Goal: Task Accomplishment & Management: Manage account settings

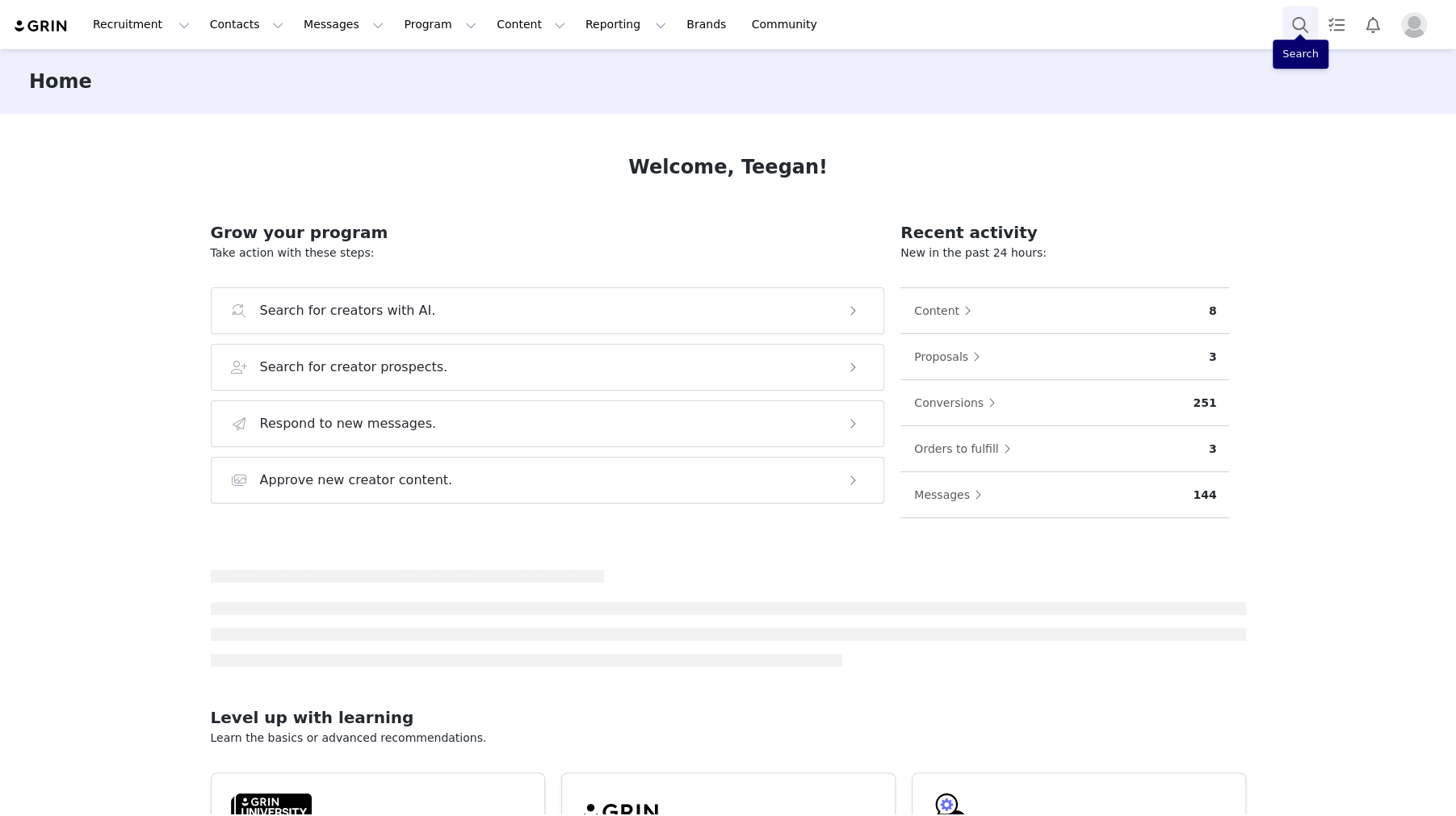
click at [1295, 32] on button "Search" at bounding box center [1300, 25] width 35 height 36
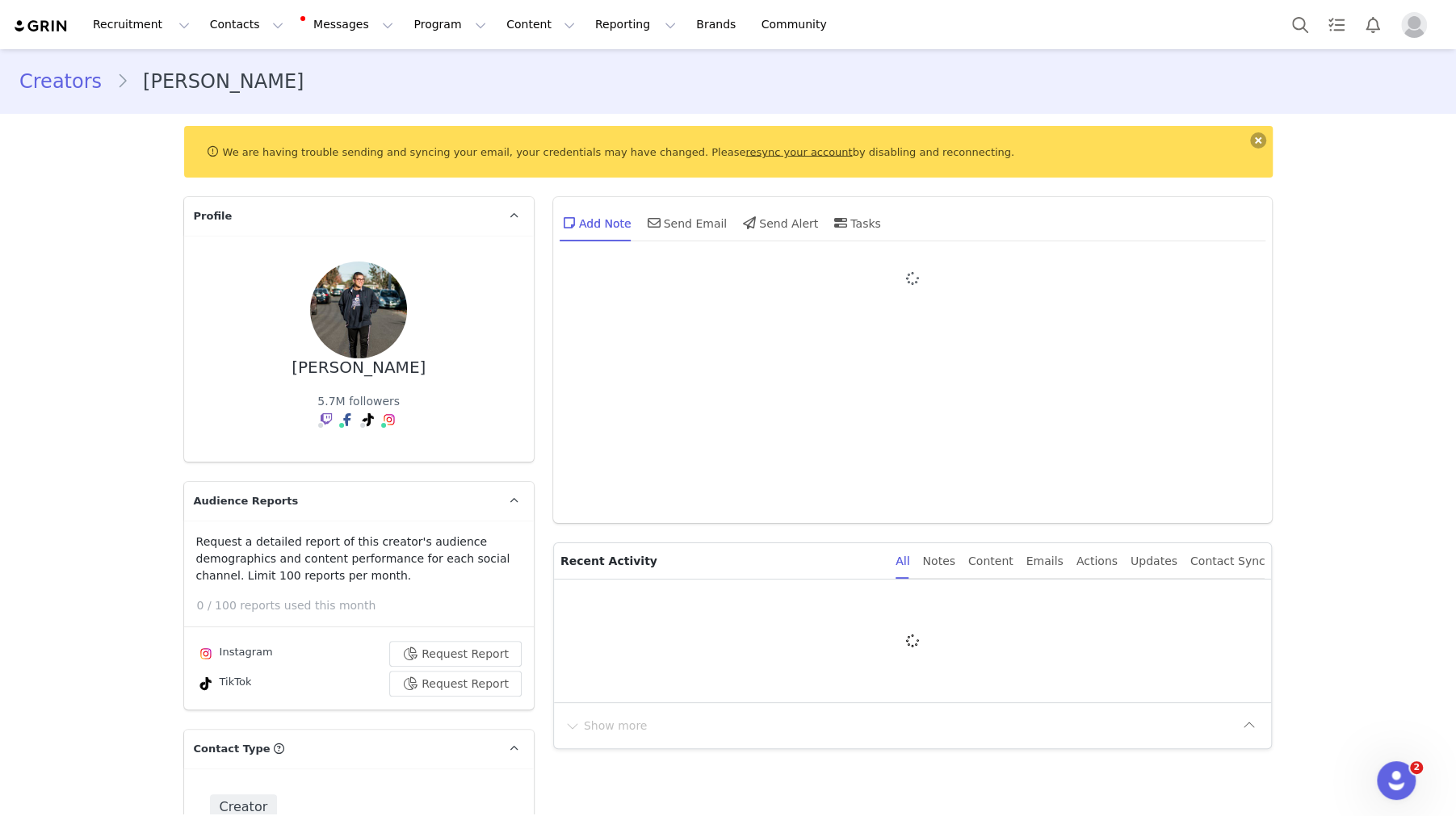
click at [1259, 137] on button at bounding box center [1258, 141] width 16 height 16
type input "+1 ([GEOGRAPHIC_DATA])"
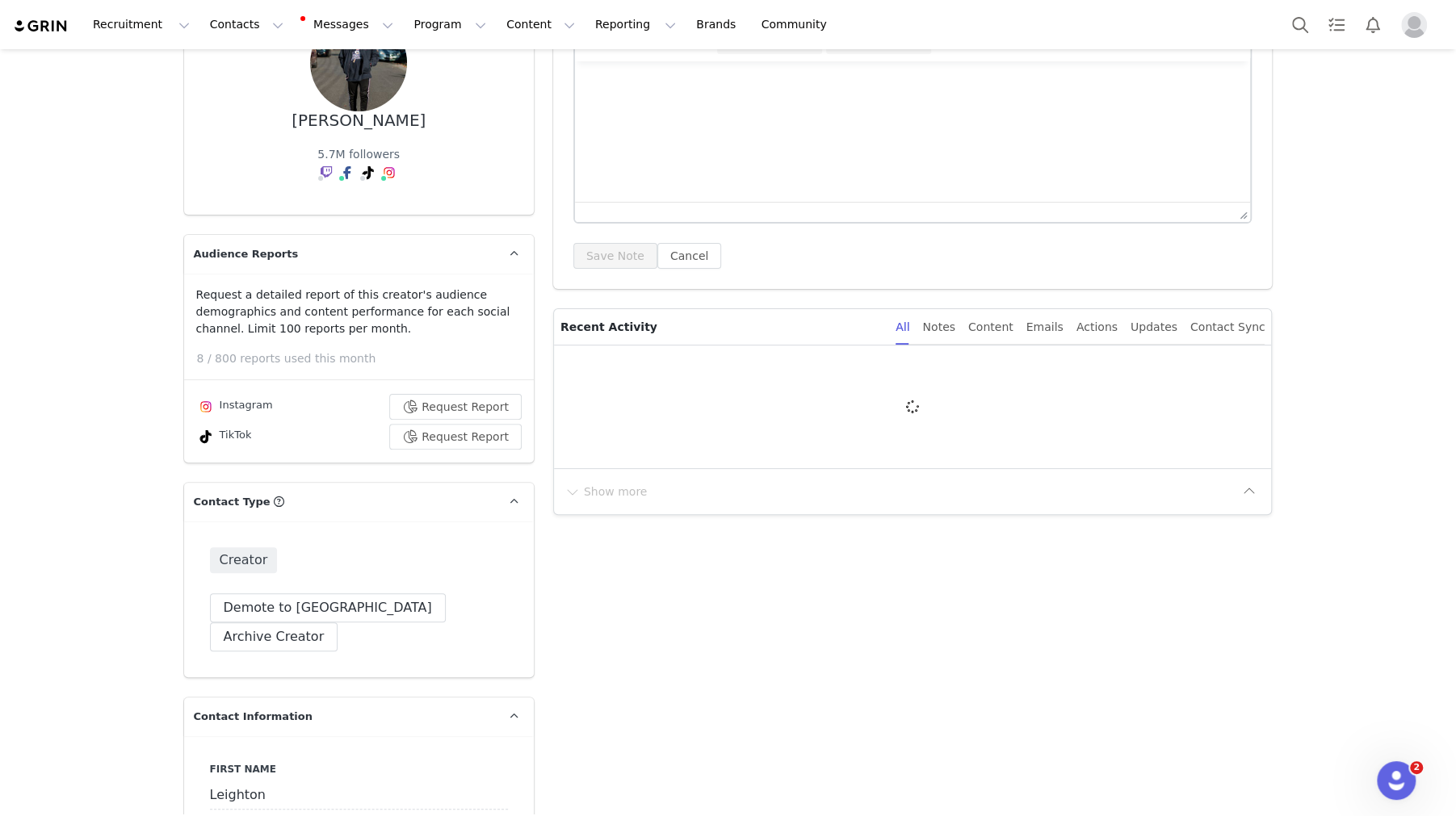
scroll to position [143, 0]
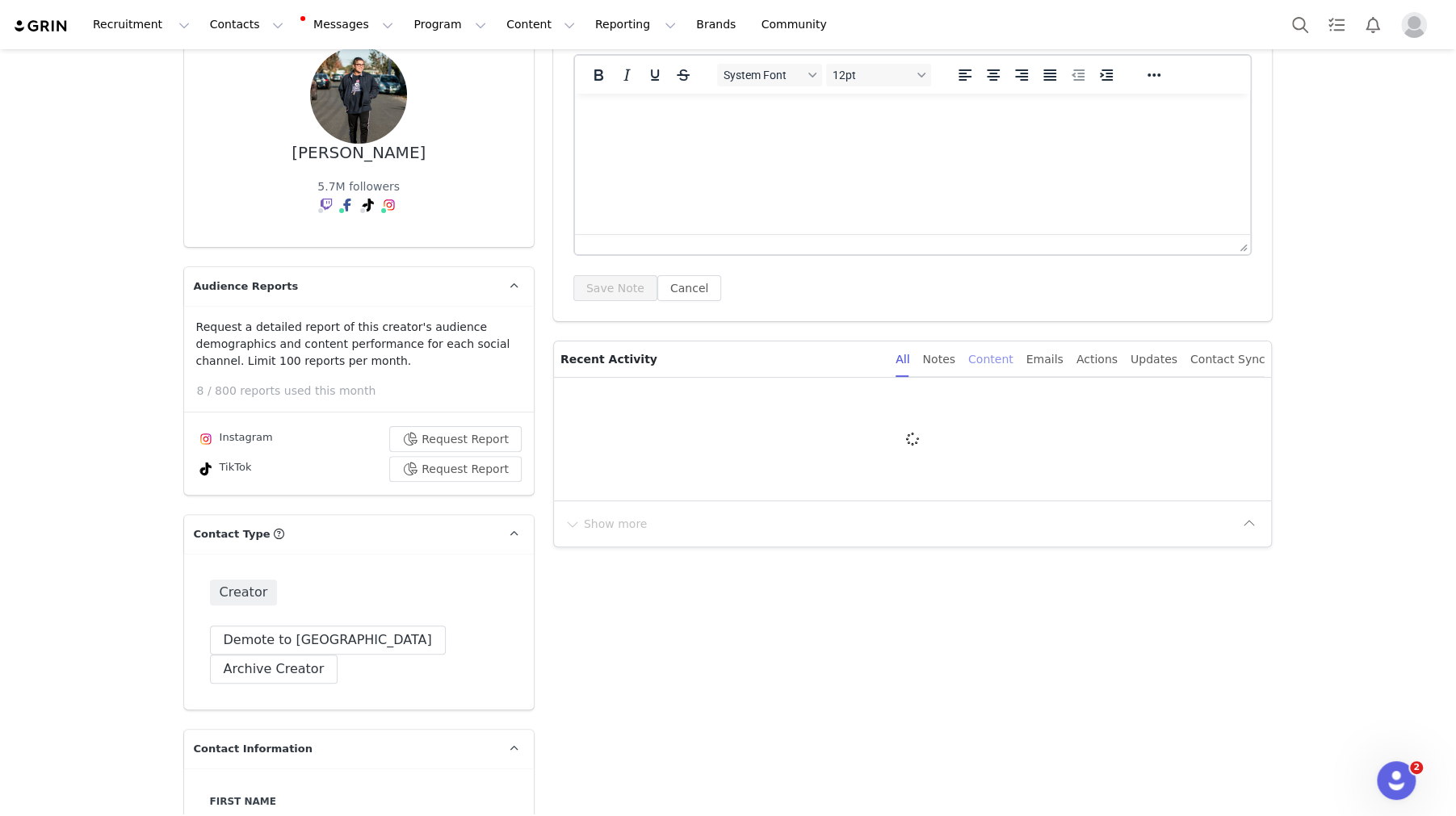
click at [1011, 370] on div "Content" at bounding box center [990, 359] width 45 height 36
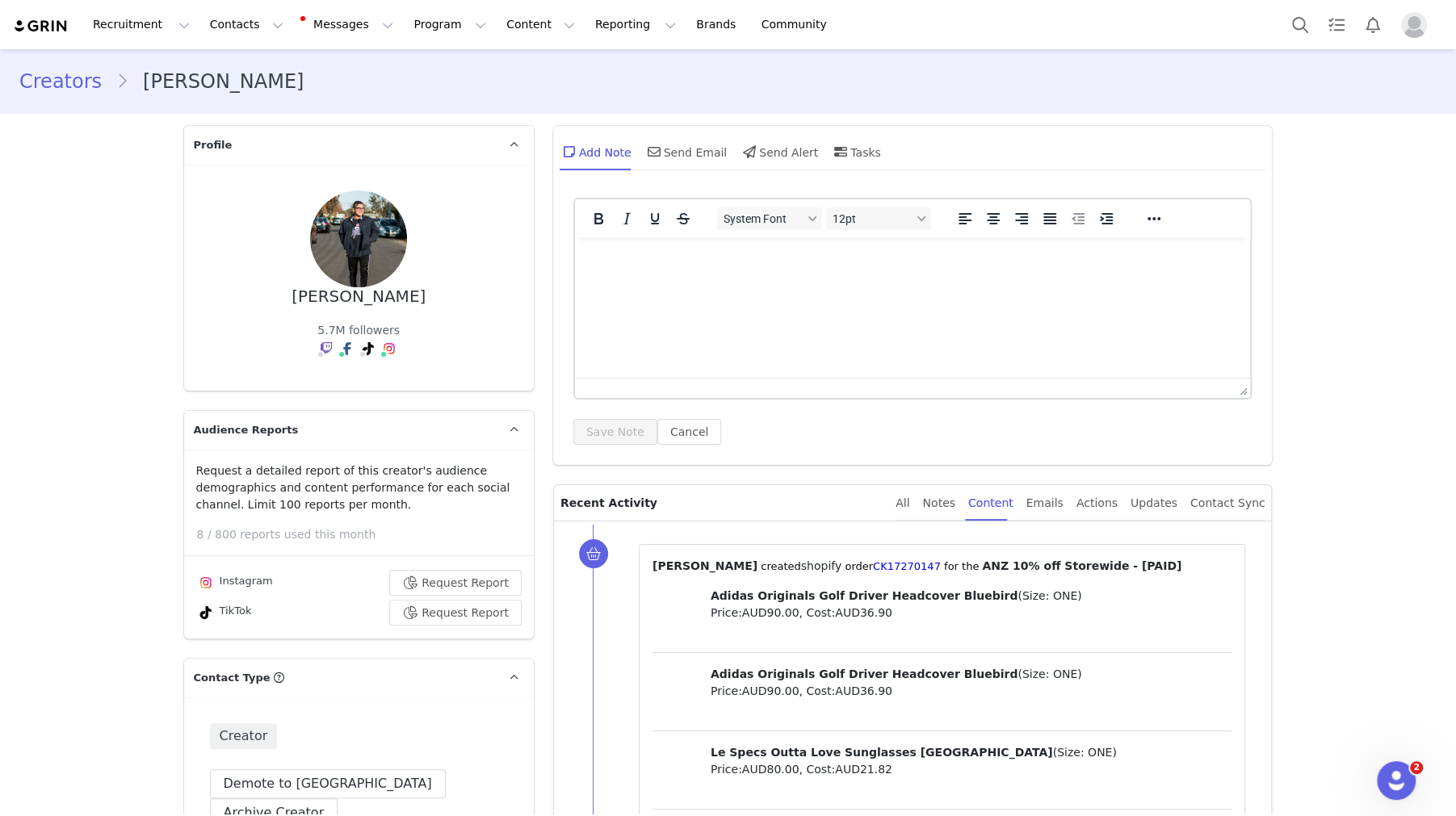
scroll to position [43, 0]
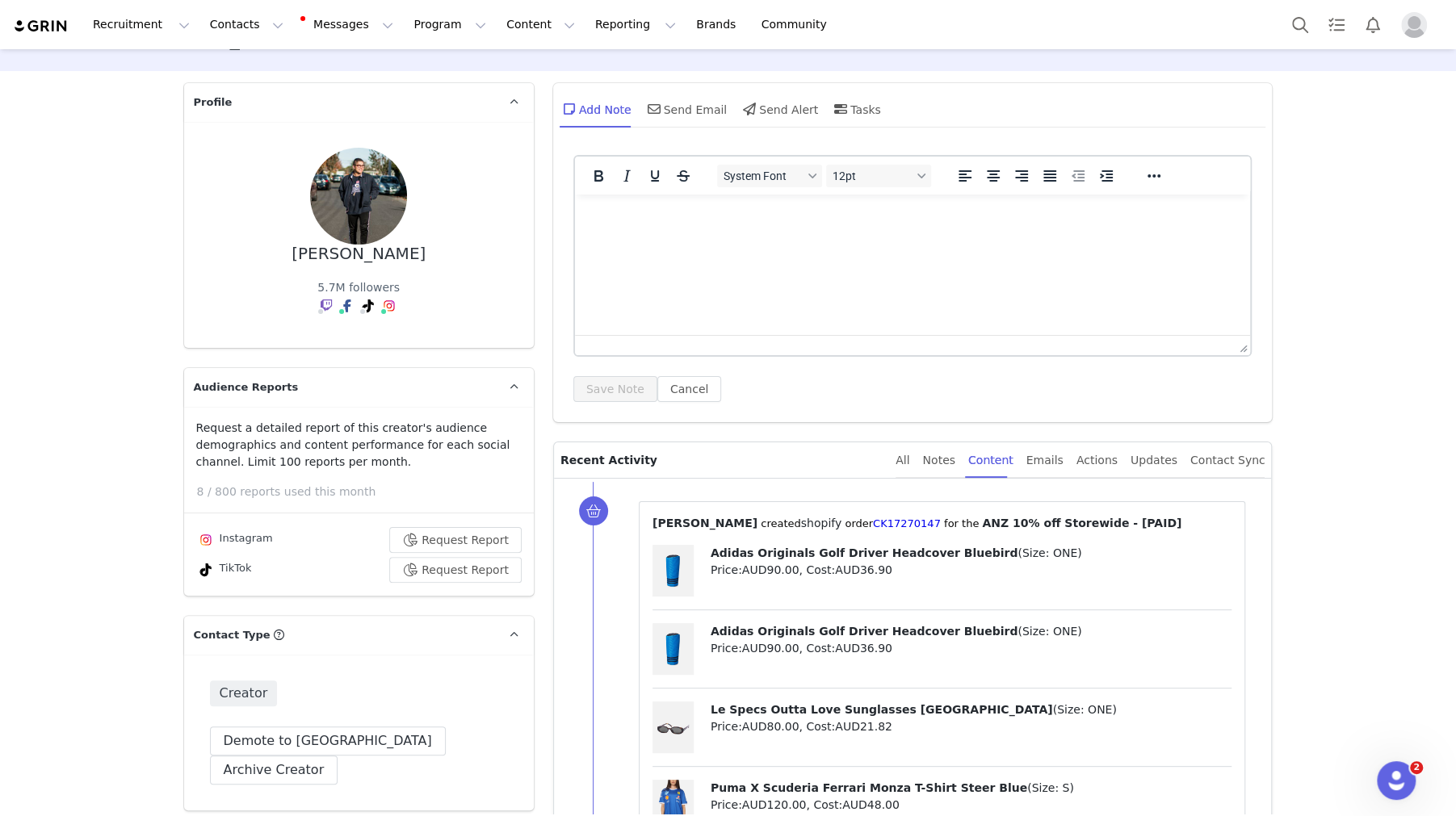
click at [928, 462] on div "All Notes Content Emails Actions Updates Contact Sync" at bounding box center [1079, 460] width 369 height 36
click at [909, 461] on div "All" at bounding box center [902, 460] width 14 height 36
click at [1002, 458] on div "Content" at bounding box center [990, 460] width 45 height 36
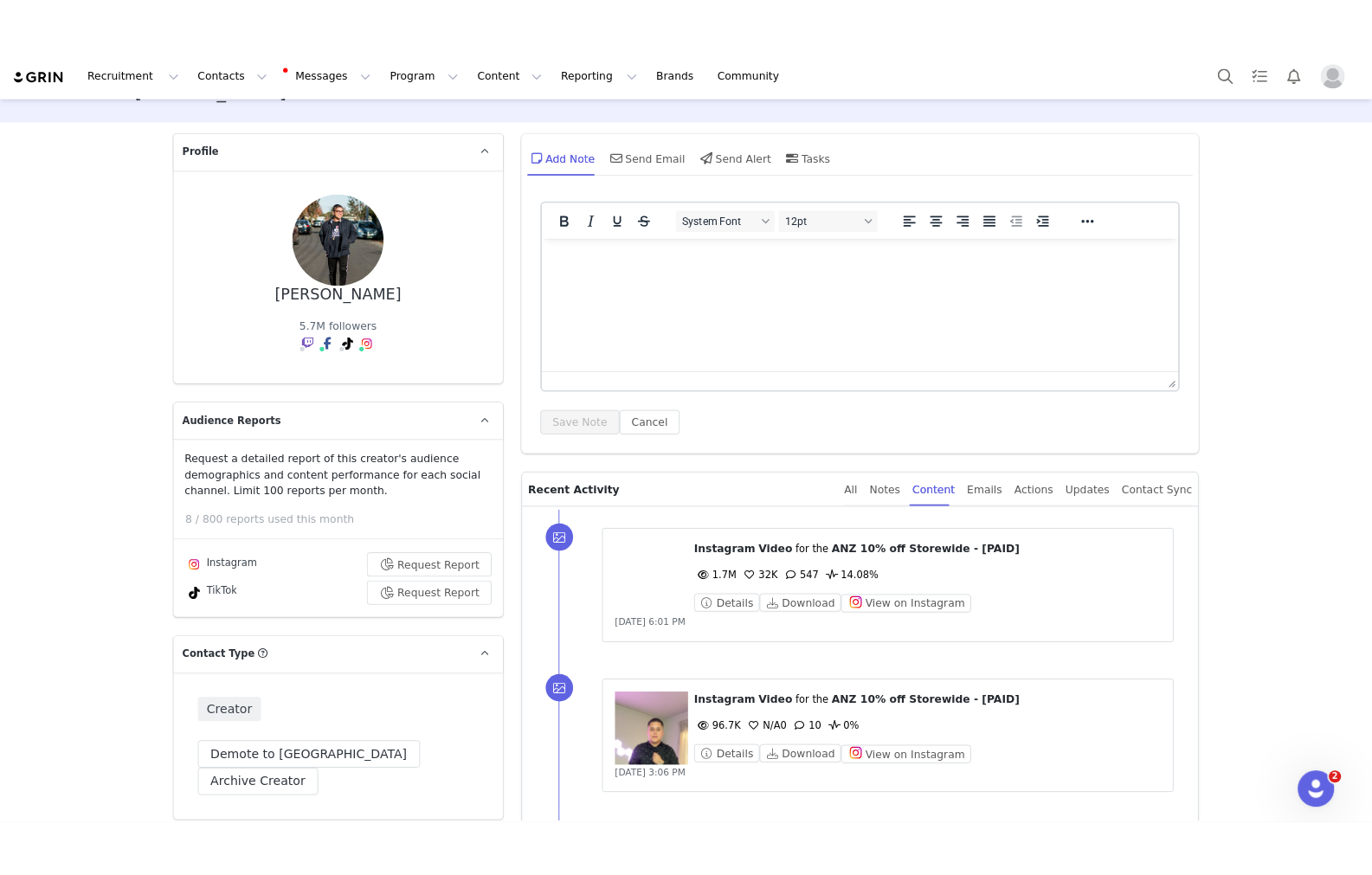
scroll to position [0, 0]
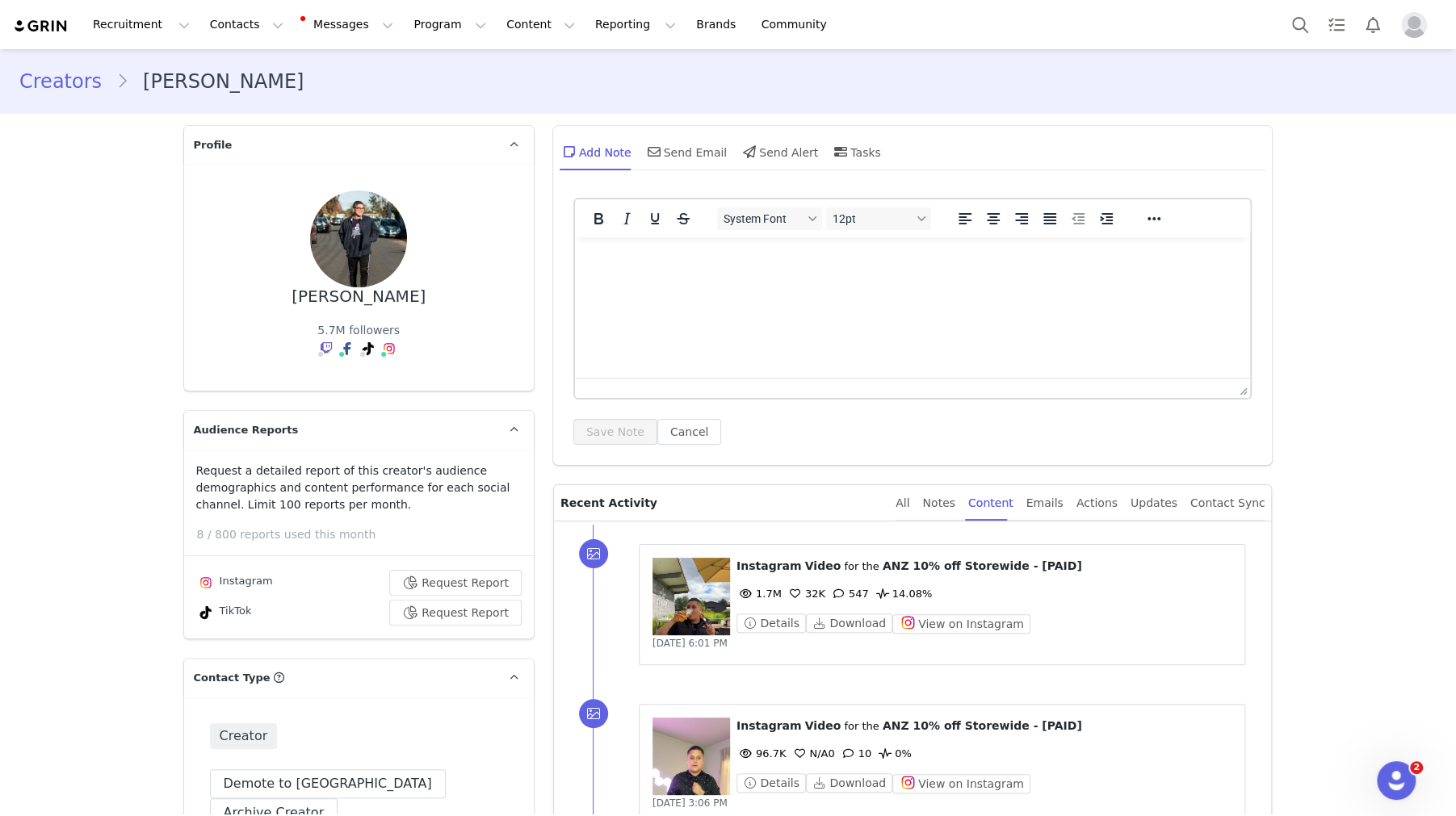
drag, startPoint x: 699, startPoint y: 475, endPoint x: 976, endPoint y: 651, distance: 328.2
click at [322, 299] on link "@uncletics" at bounding box center [321, 300] width 61 height 13
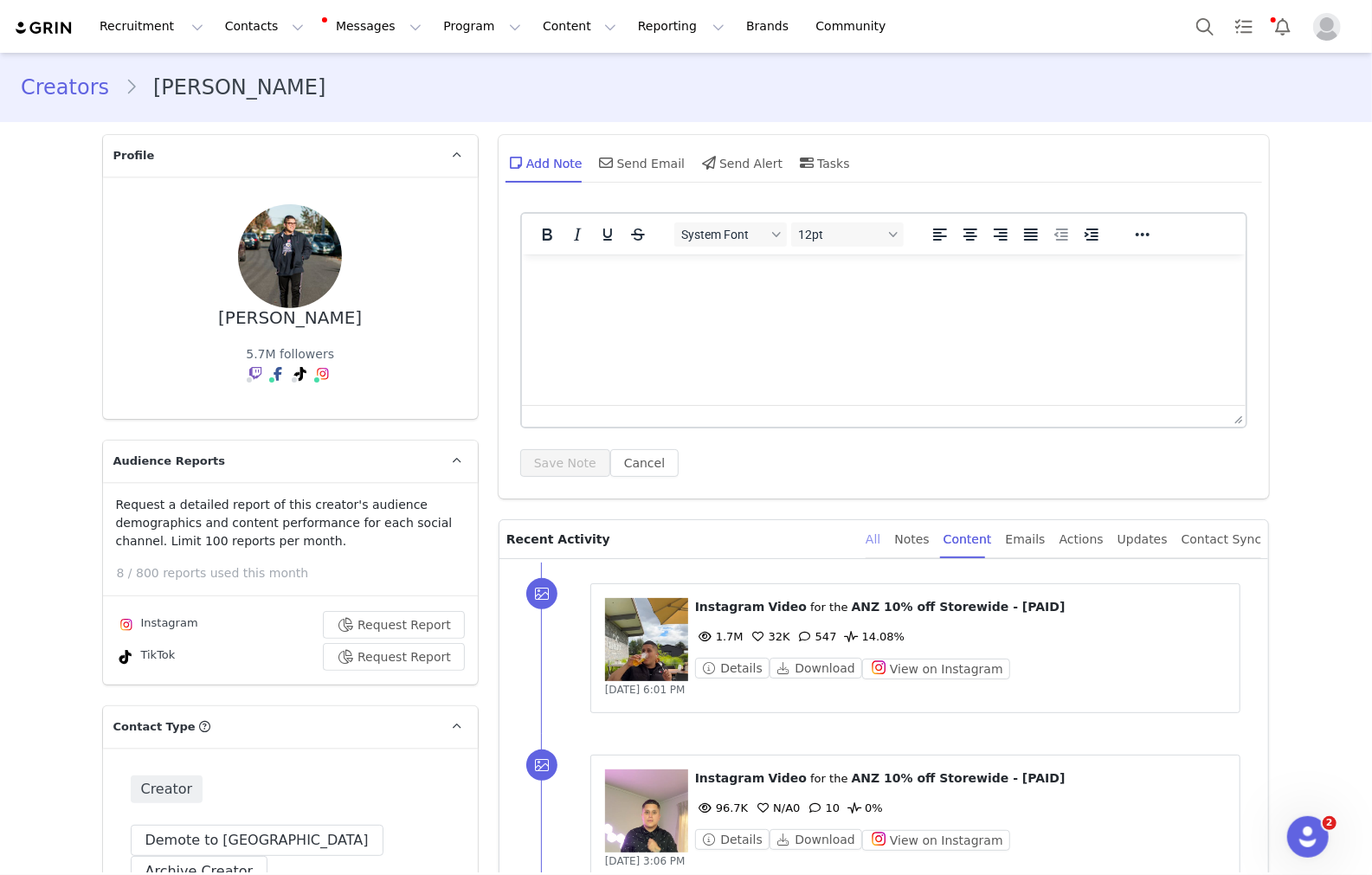
click at [880, 541] on div "All" at bounding box center [873, 540] width 15 height 39
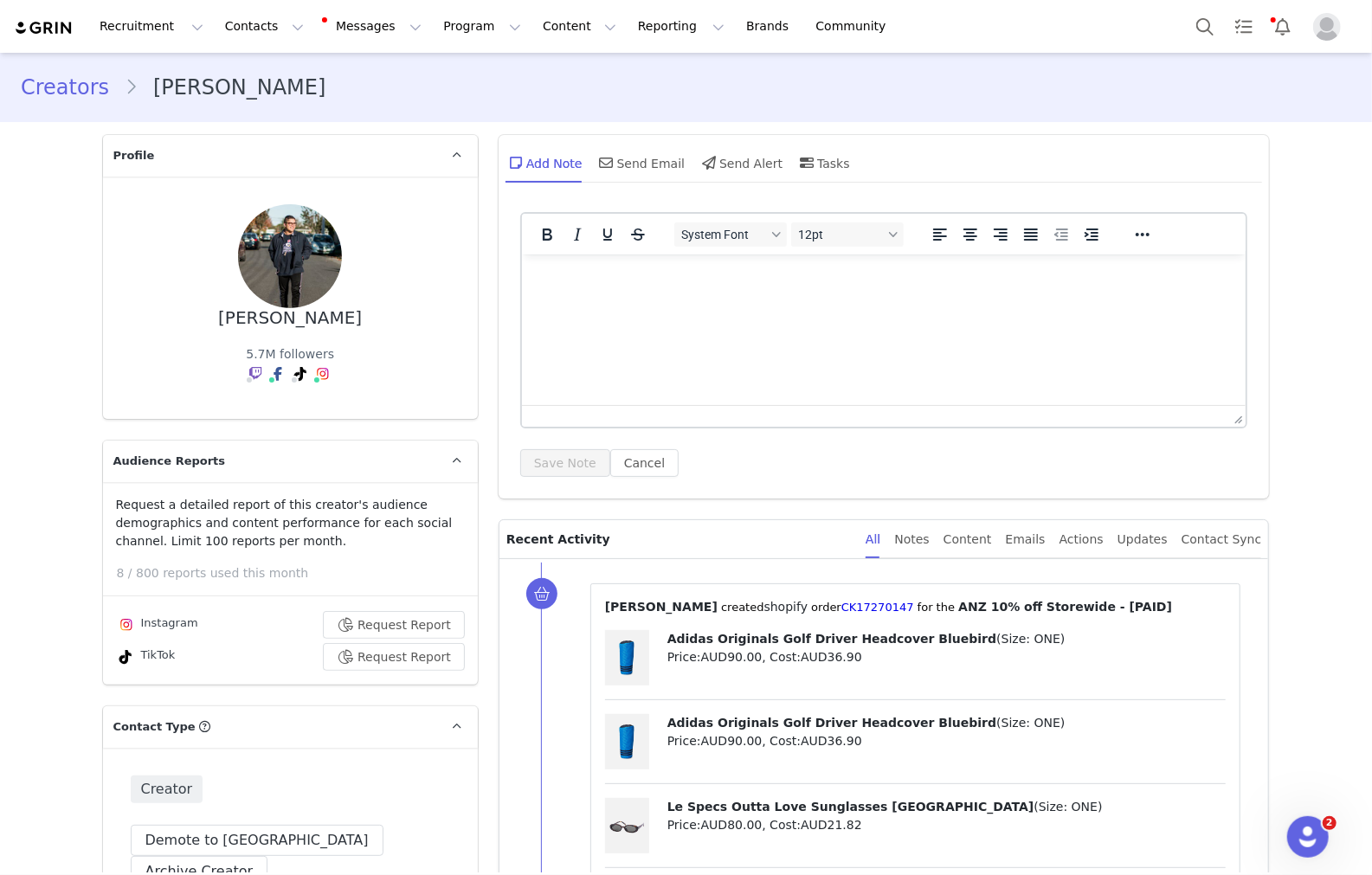
click at [62, 93] on link "Creators" at bounding box center [73, 87] width 104 height 31
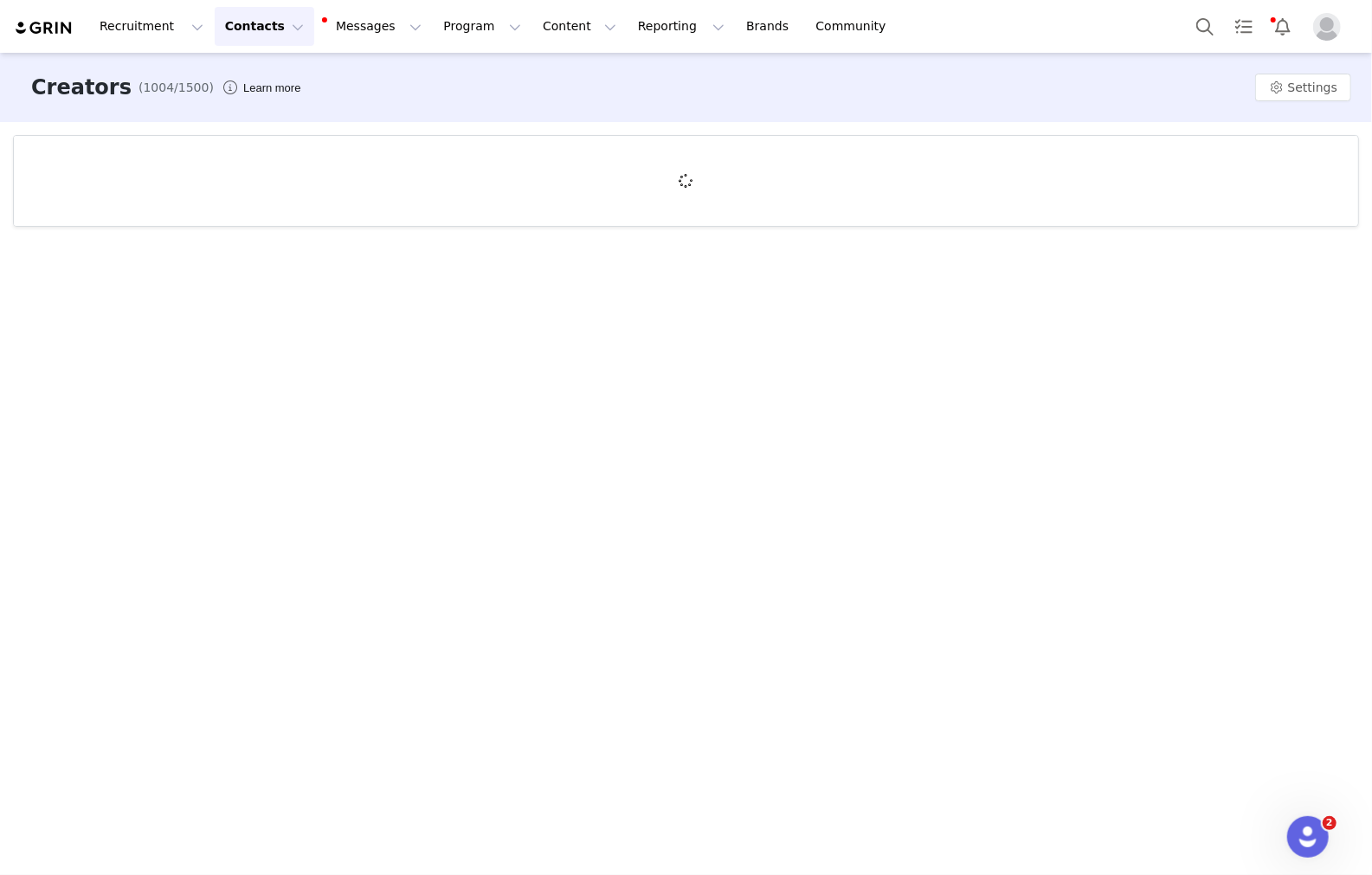
click at [51, 39] on div "Recruitment Recruitment Creator Search Curated Lists Landing Pages Web Extensio…" at bounding box center [458, 26] width 889 height 39
click at [58, 20] on img at bounding box center [44, 28] width 61 height 17
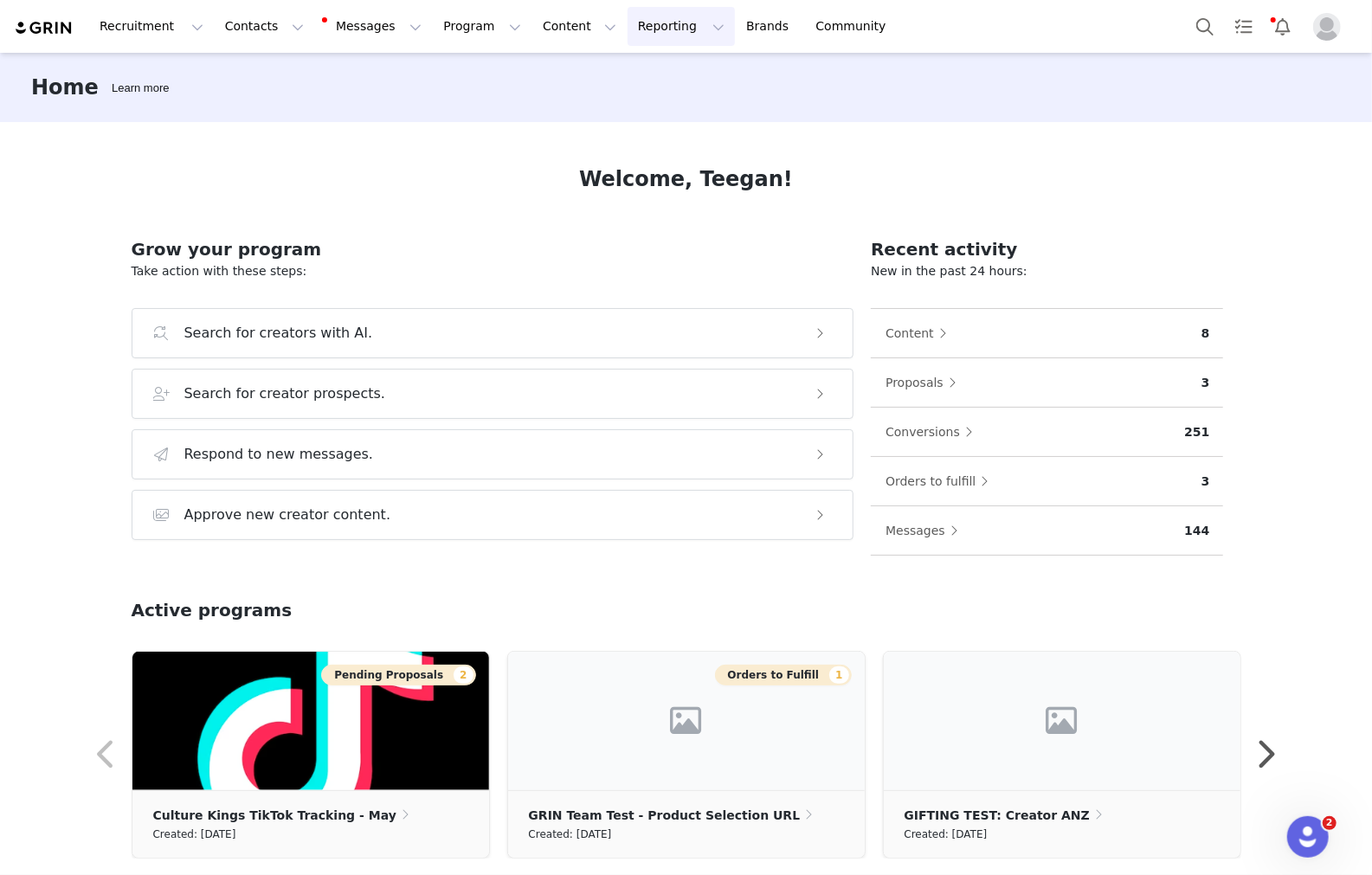
click at [663, 38] on button "Reporting Reporting" at bounding box center [681, 26] width 107 height 39
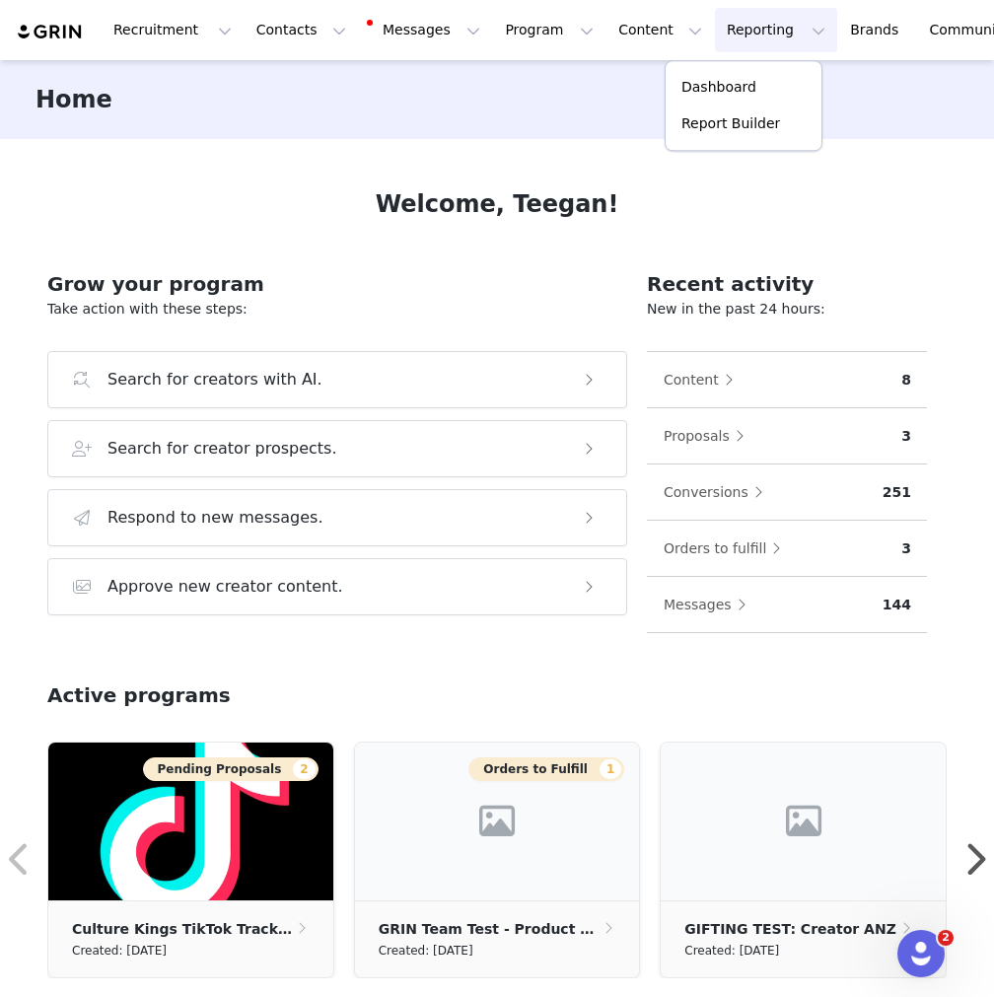
click at [715, 34] on button "Reporting Reporting" at bounding box center [776, 30] width 122 height 44
click at [606, 111] on div "Home Learn more" at bounding box center [497, 99] width 994 height 79
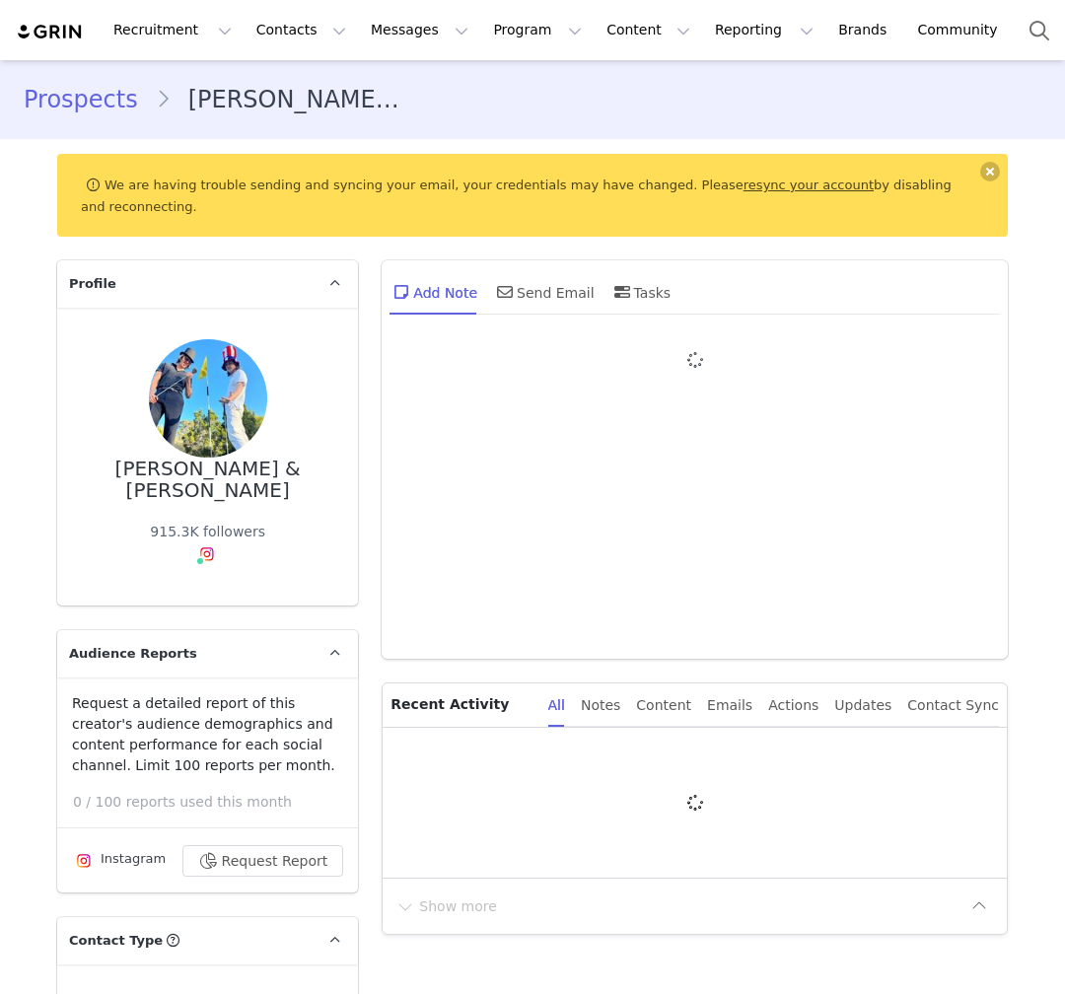
type input "+1 (United States)"
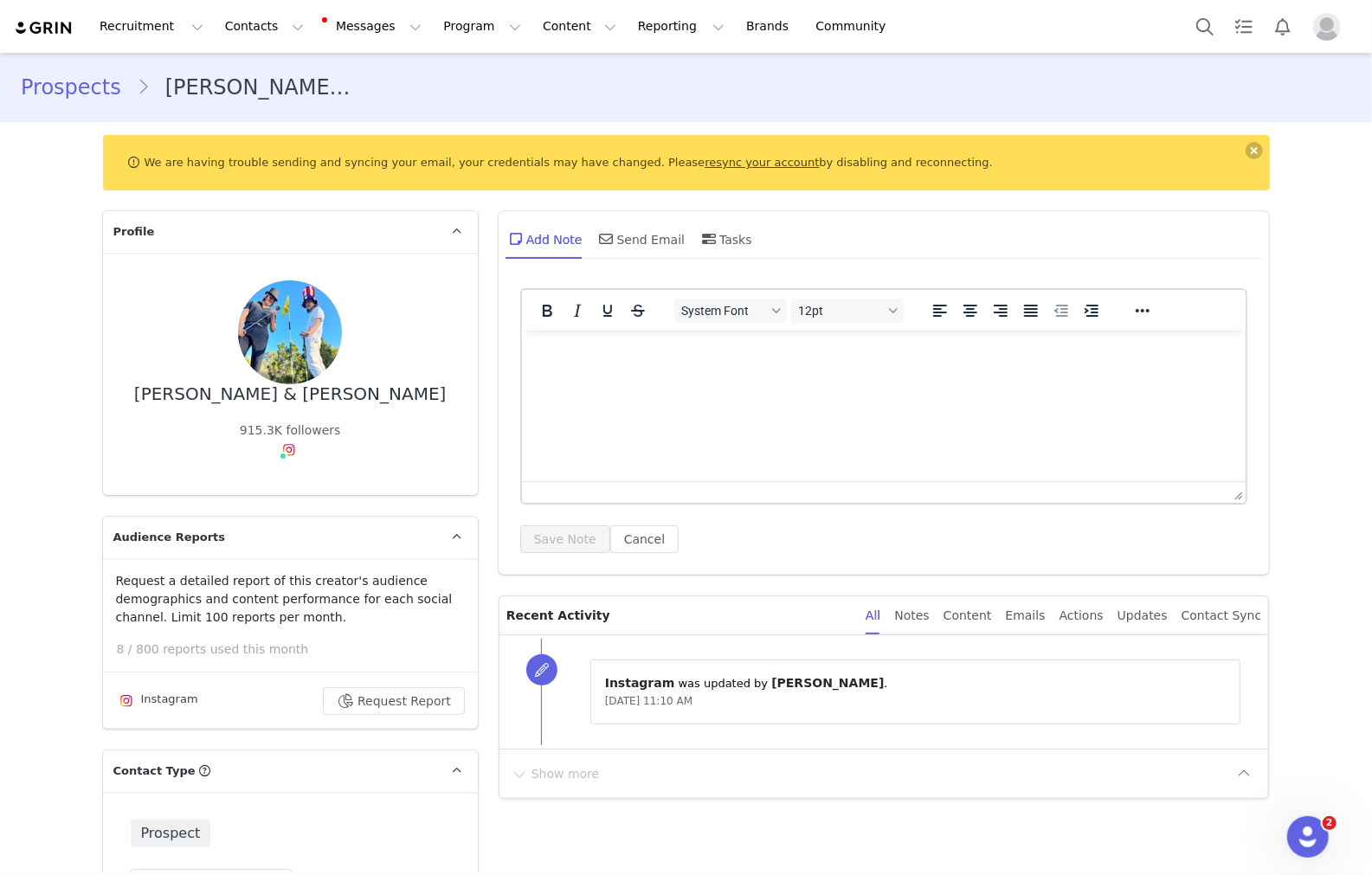
scroll to position [28, 0]
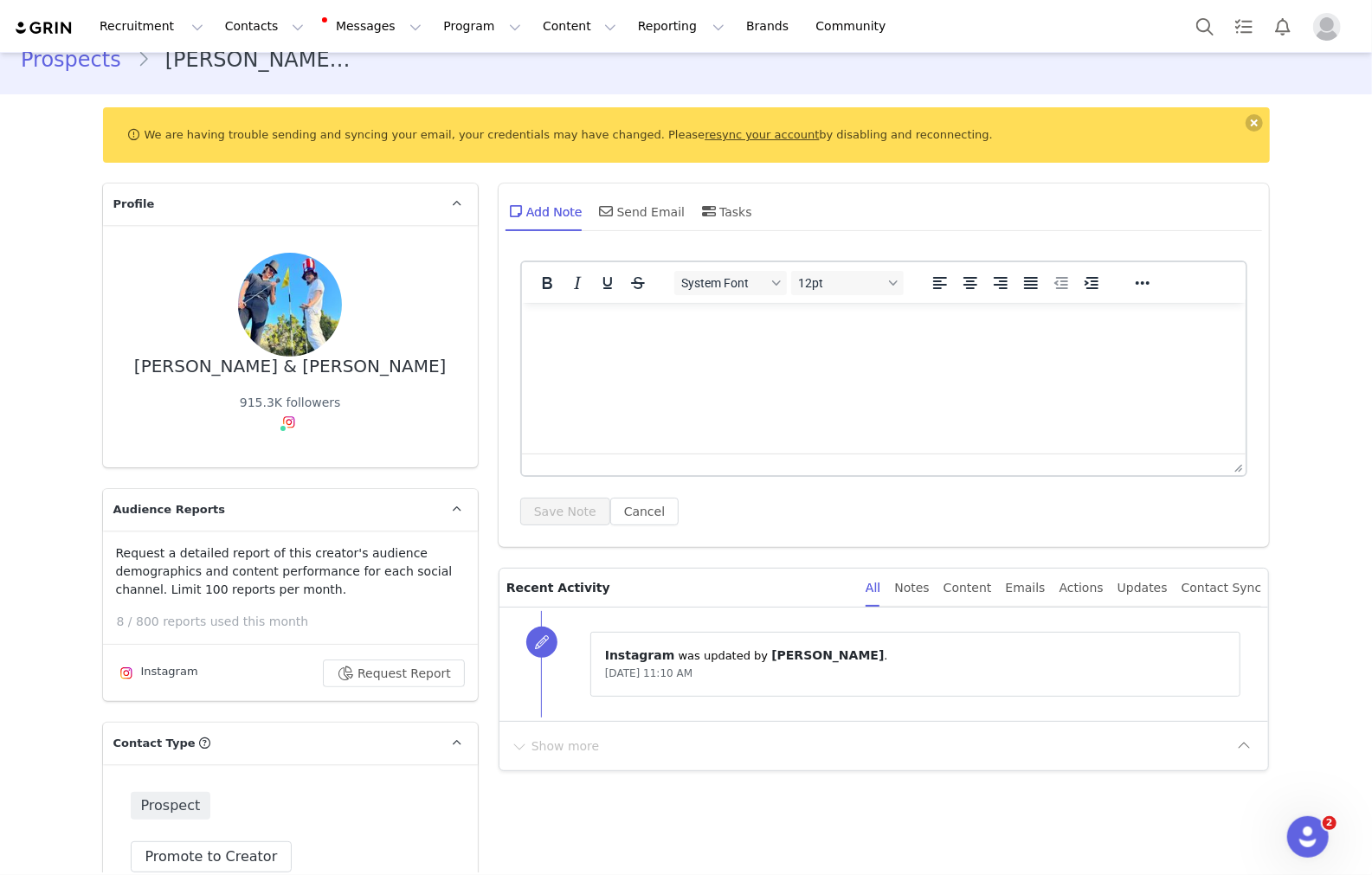
drag, startPoint x: 778, startPoint y: 677, endPoint x: 566, endPoint y: 671, distance: 212.1
click at [566, 672] on div "⁨ Instagram ⁩ was updated by ⁨ Teegan Josselyn ⁩. Nov 27, 2024, 11:10 AM" at bounding box center [904, 663] width 728 height 106
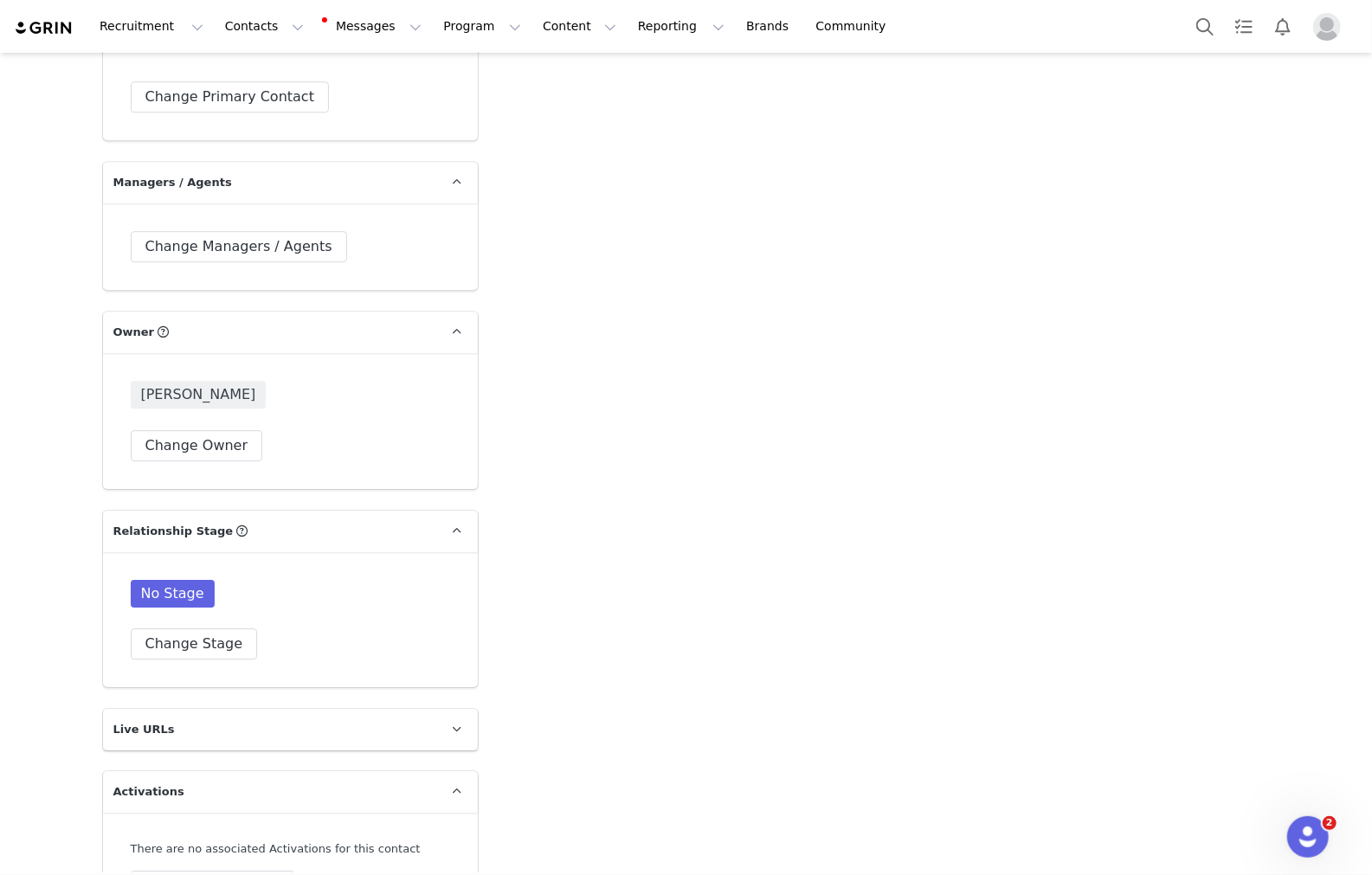
scroll to position [3159, 0]
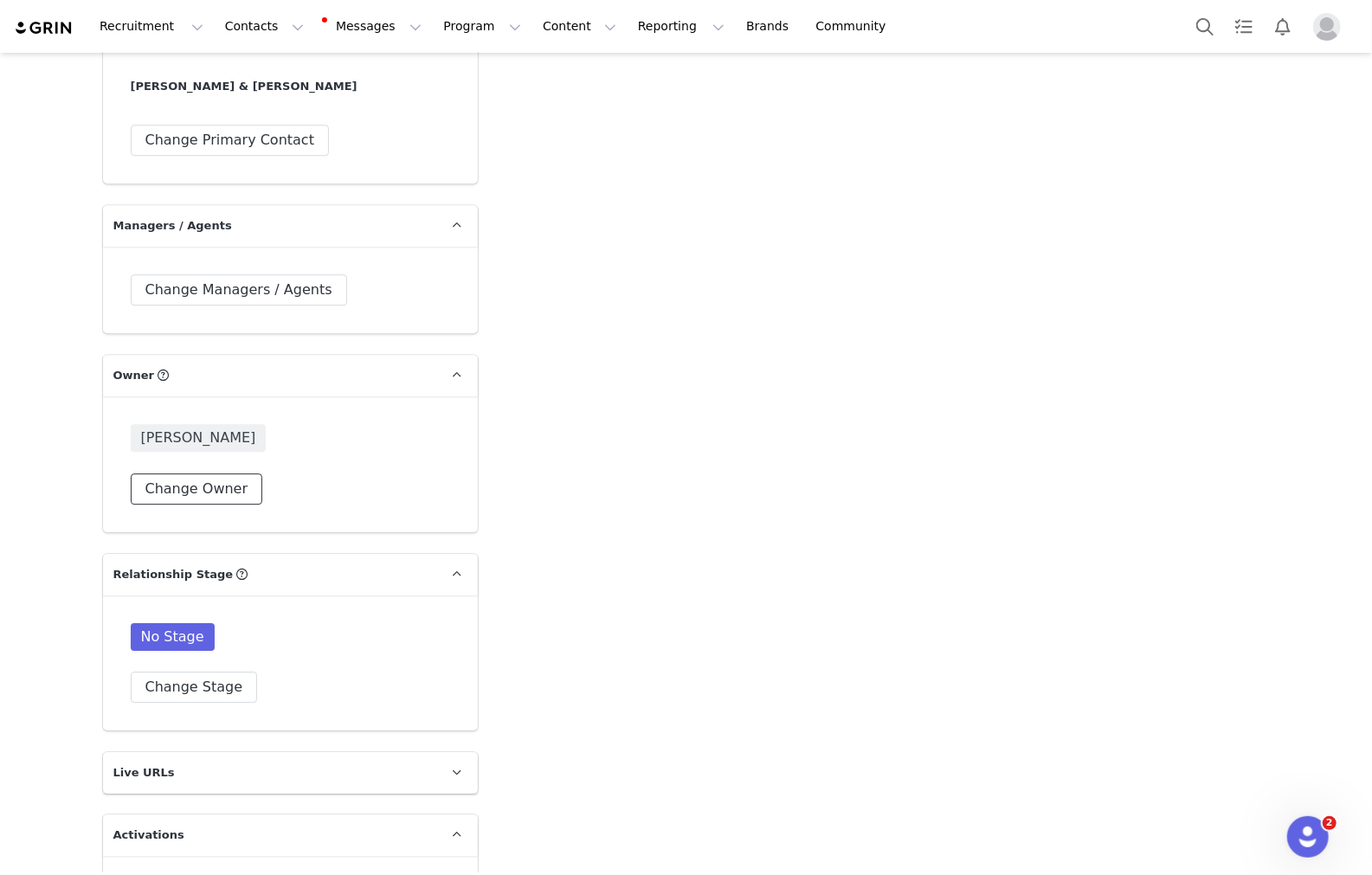
click at [212, 473] on button "Change Owner" at bounding box center [197, 488] width 133 height 31
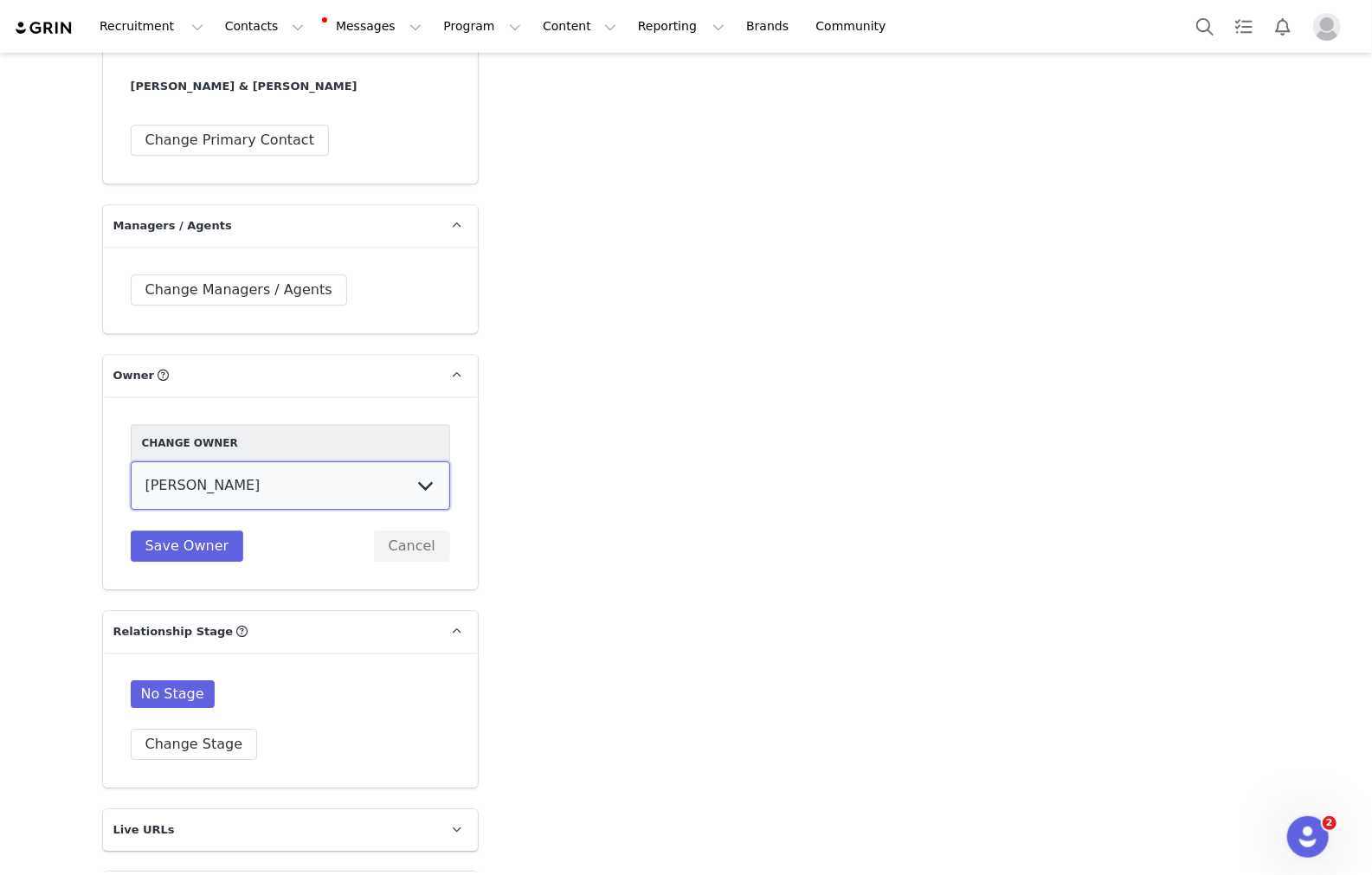
click at [227, 461] on select "Teegan Josselyn Angelito Griffiths Lexie Engdahl" at bounding box center [291, 484] width 320 height 48
select select "630f94ca-76ca-4528-a65a-8f6a97333fcb"
click at [131, 461] on select "Teegan Josselyn Angelito Griffiths Lexie Engdahl" at bounding box center [291, 484] width 320 height 48
click at [183, 530] on button "Save Owner" at bounding box center [187, 545] width 113 height 31
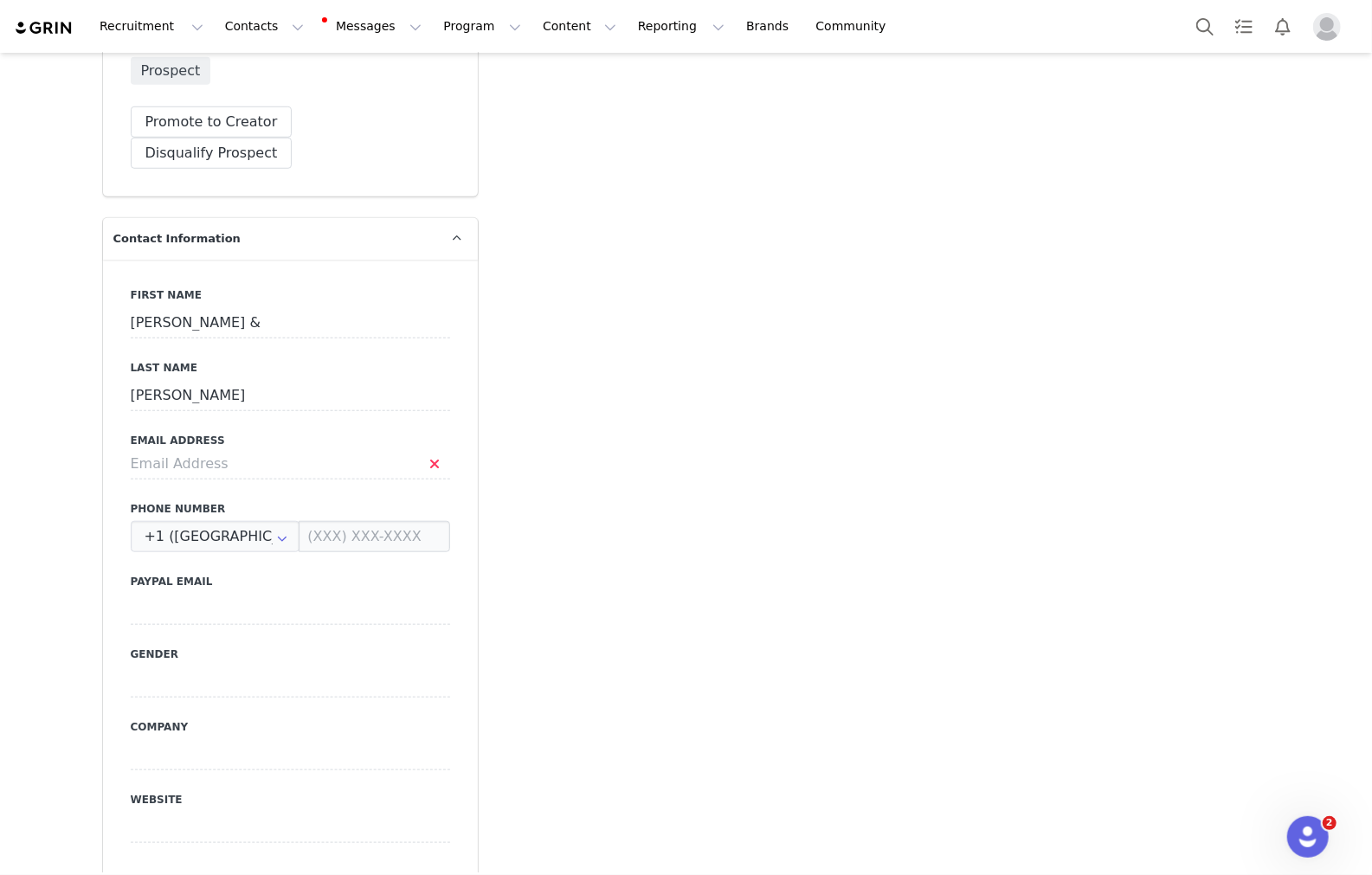
scroll to position [0, 0]
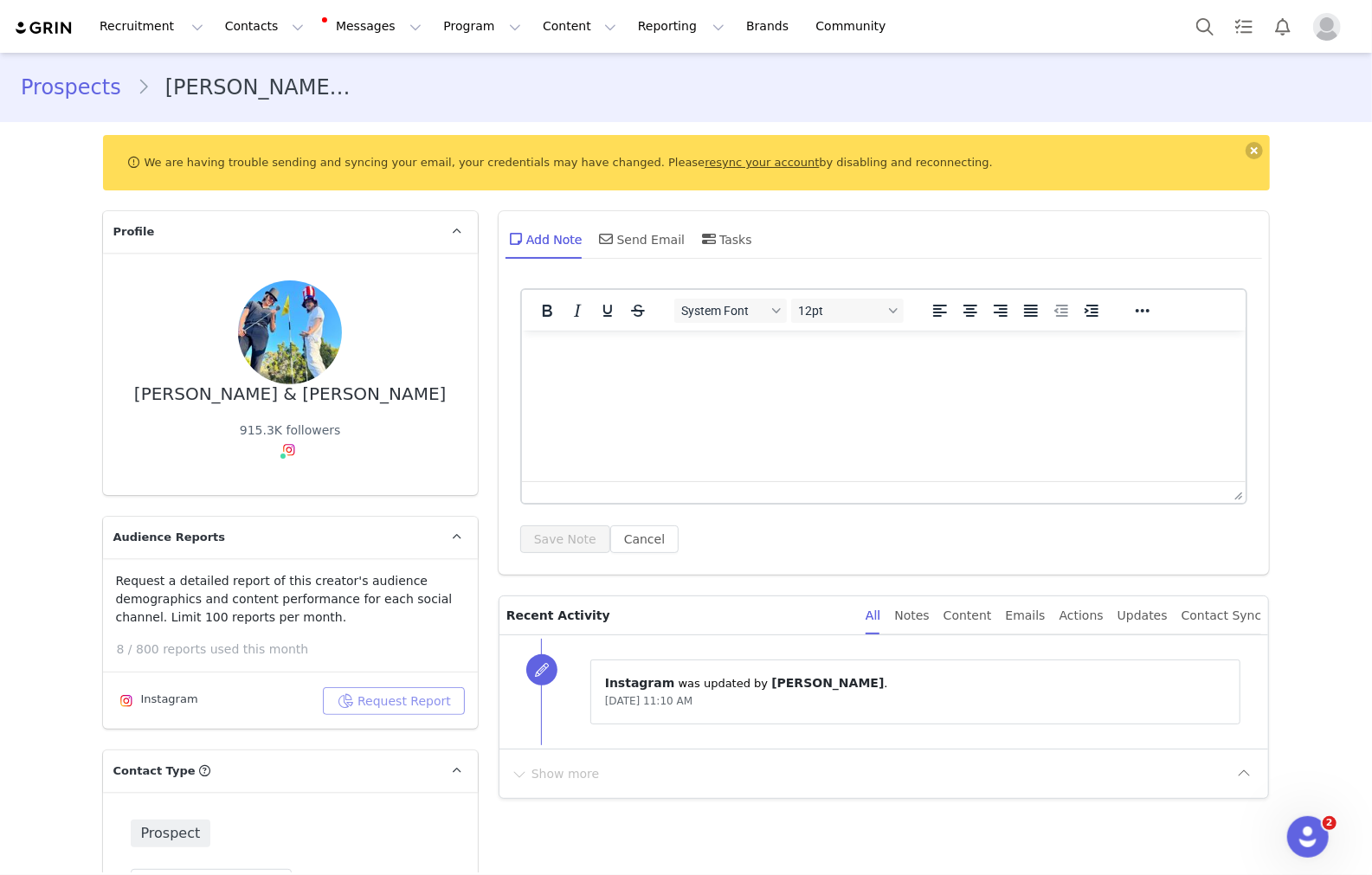
click at [381, 704] on button "Request Report" at bounding box center [394, 701] width 142 height 28
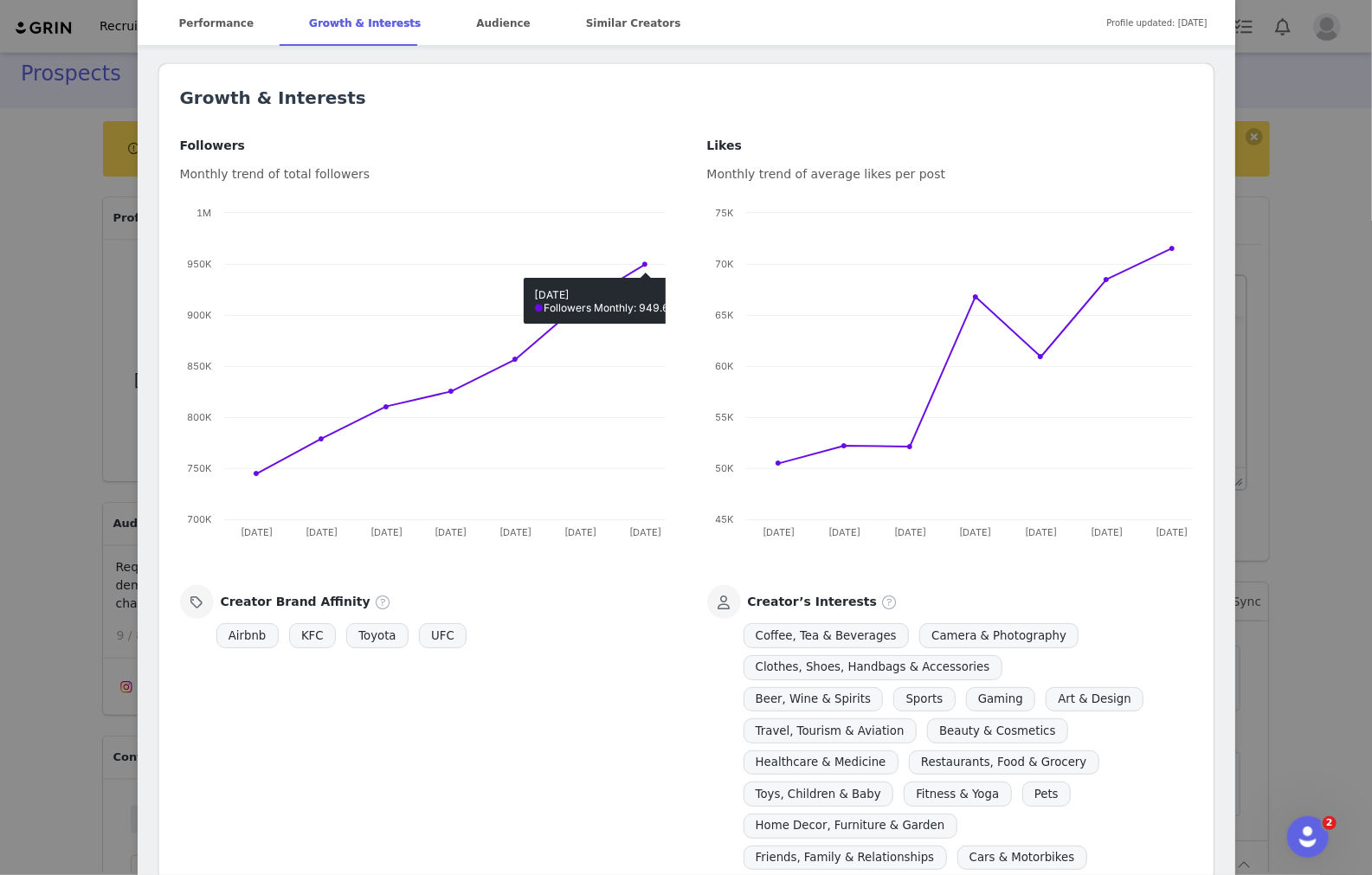
scroll to position [914, 0]
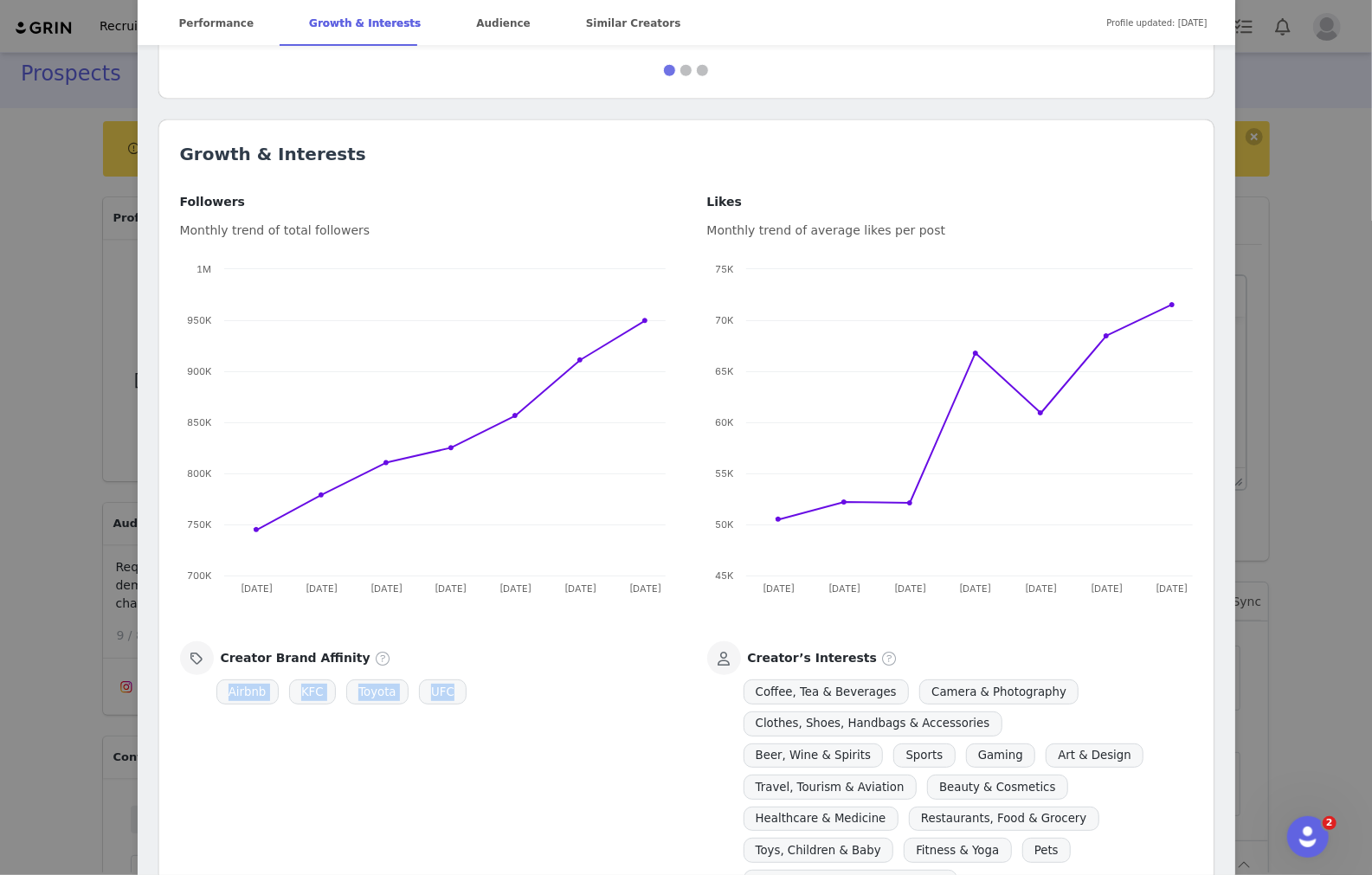
drag, startPoint x: 593, startPoint y: 648, endPoint x: 498, endPoint y: 679, distance: 99.9
click at [498, 679] on div "Creator Brand Affinity Airbnb KFC Toyota UFC" at bounding box center [422, 675] width 485 height 67
click at [498, 679] on div "Airbnb KFC Toyota UFC" at bounding box center [422, 692] width 416 height 32
drag, startPoint x: 190, startPoint y: 675, endPoint x: 518, endPoint y: 681, distance: 328.1
click at [518, 681] on div "Creator Brand Affinity Airbnb KFC Toyota UFC" at bounding box center [422, 675] width 485 height 67
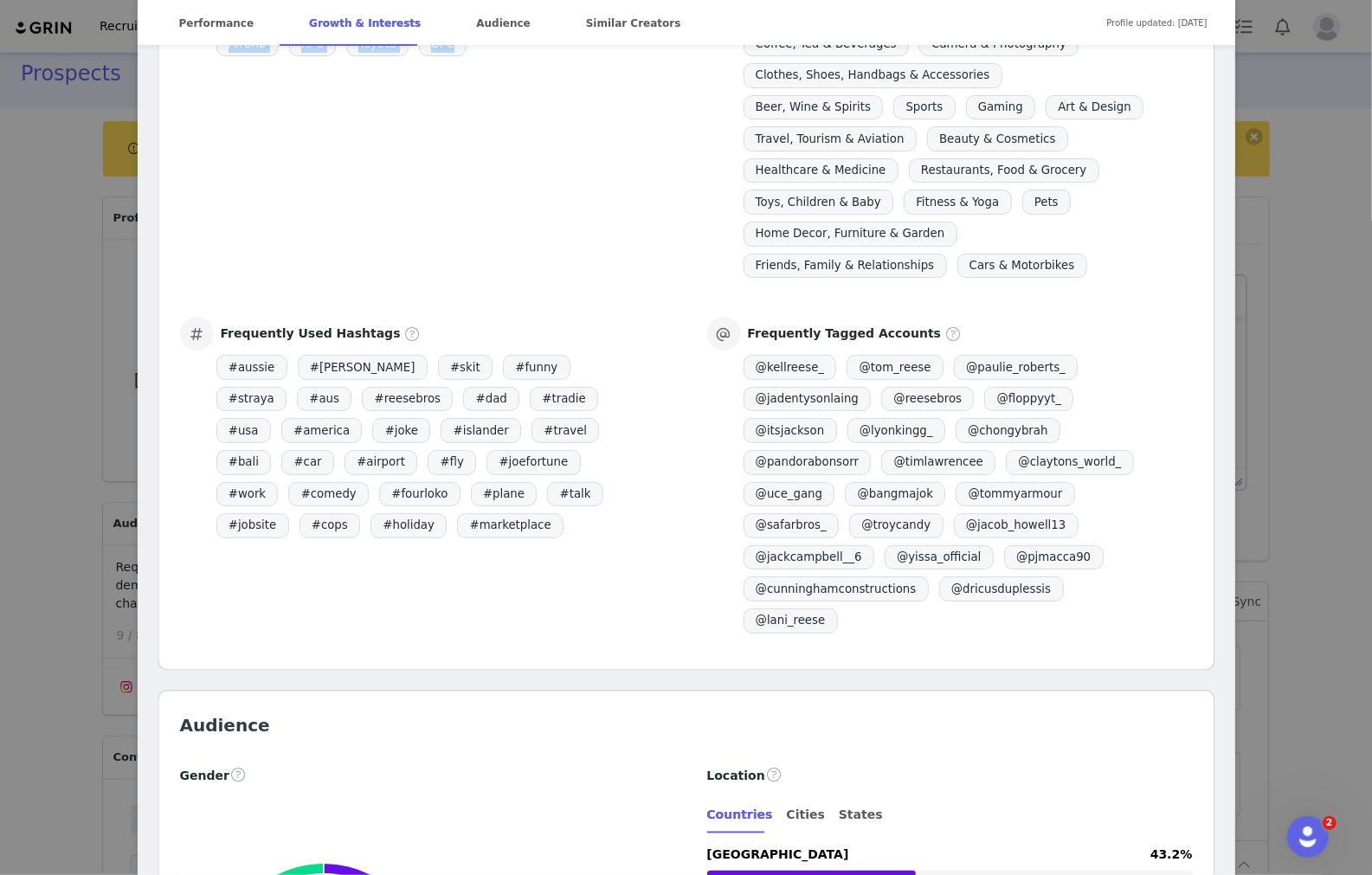
scroll to position [1600, 0]
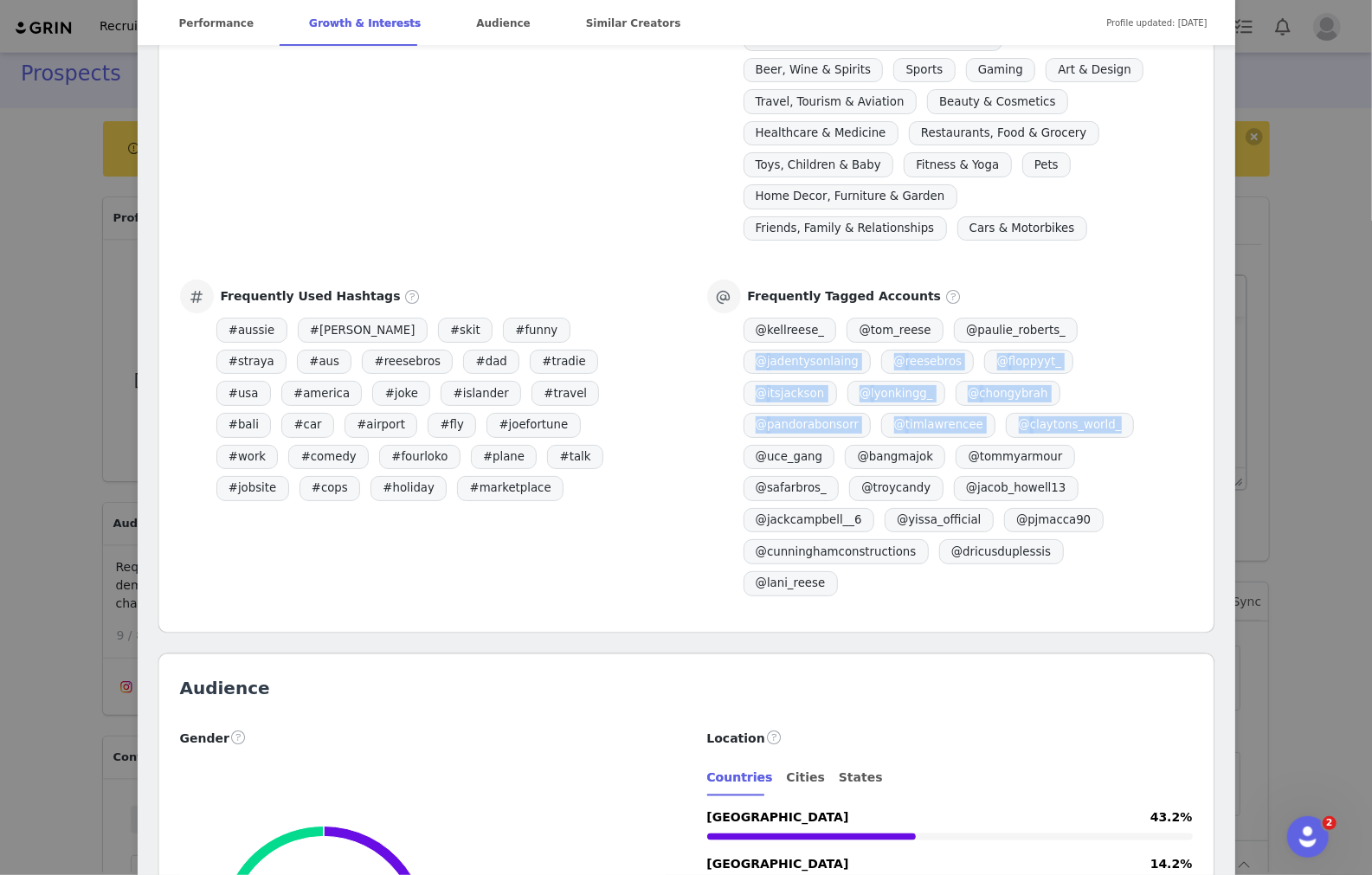
drag, startPoint x: 724, startPoint y: 324, endPoint x: 1117, endPoint y: 432, distance: 407.6
click at [924, 432] on div "Frequently Tagged Accounts @ kellreese_ @ tom_reese @ paulie_roberts_ @ jadenty…" at bounding box center [949, 439] width 485 height 319
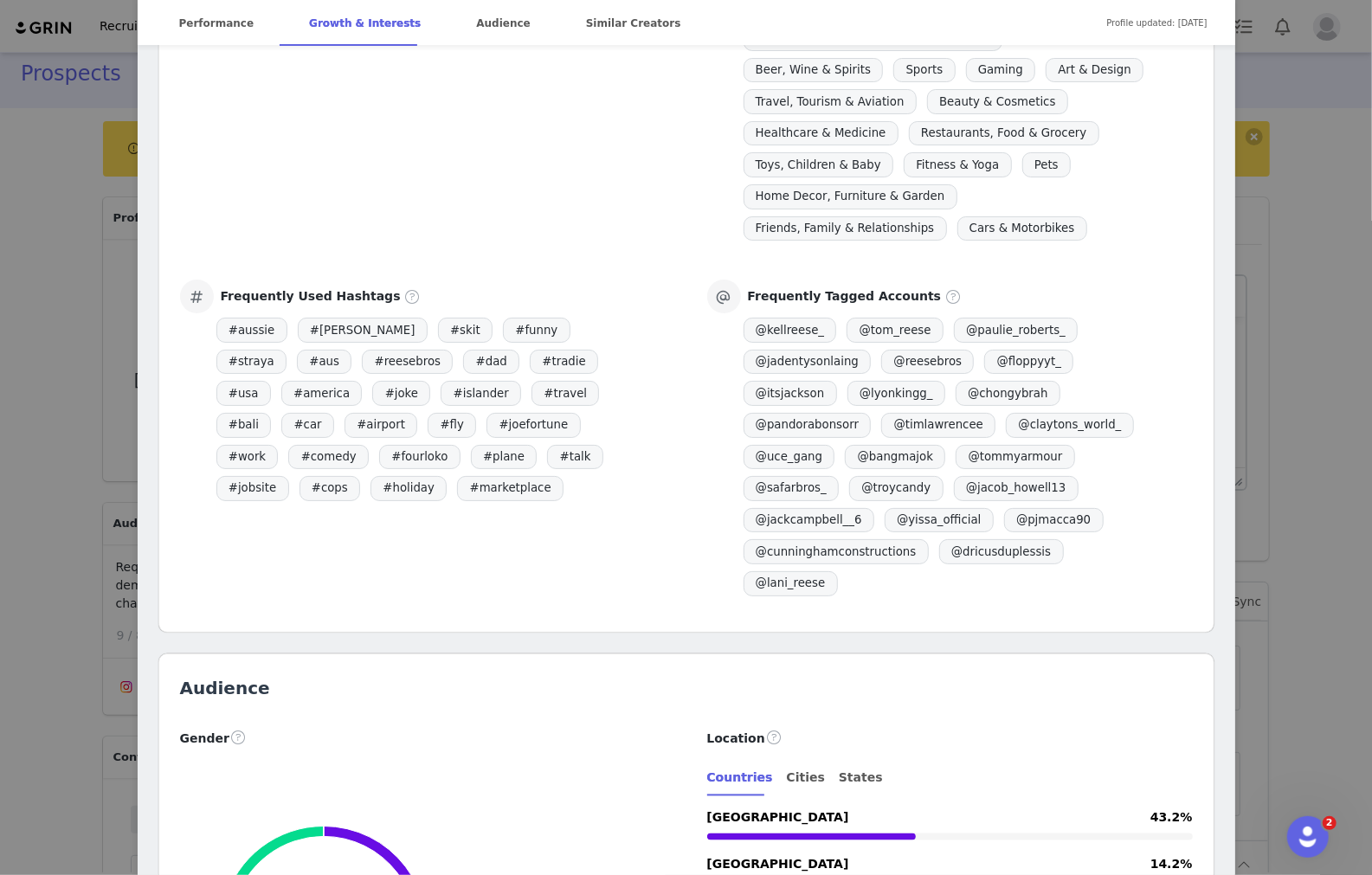
click at [924, 416] on div "@ kellreese_ @ tom_reese @ paulie_roberts_ @ jadentysonlaing @ reesebros @ flop…" at bounding box center [950, 456] width 416 height 284
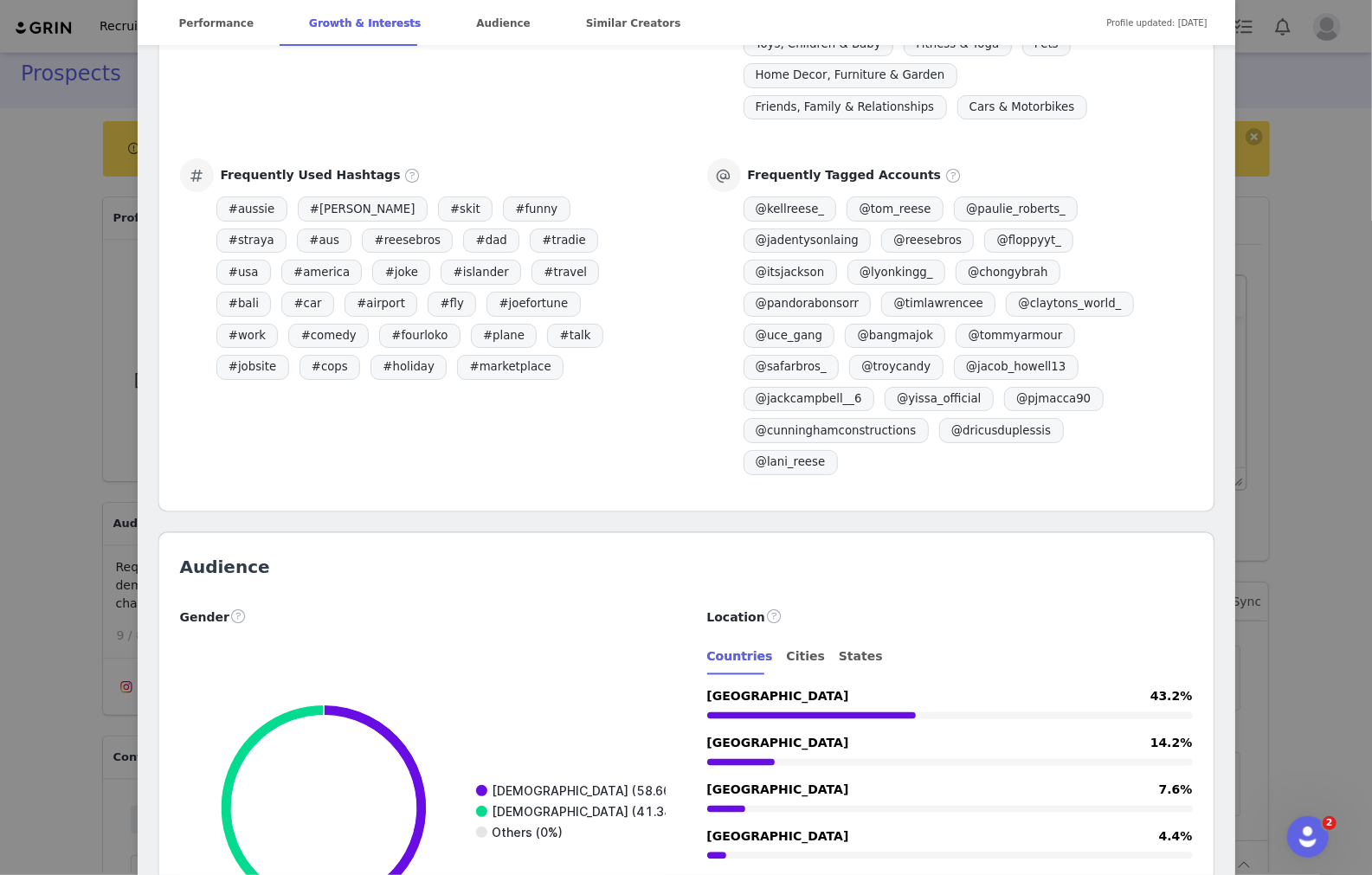
scroll to position [1693, 0]
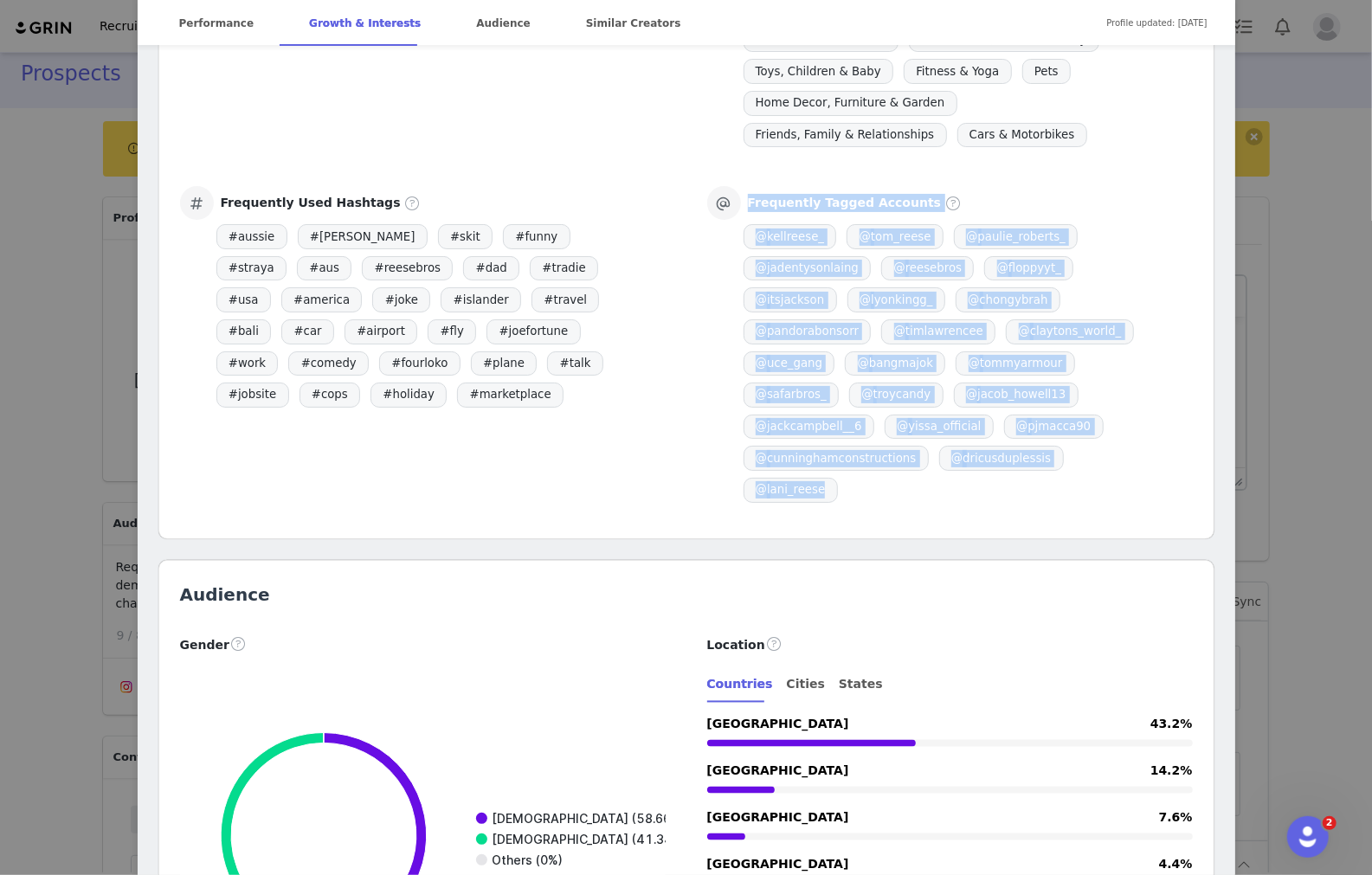
drag, startPoint x: 739, startPoint y: 179, endPoint x: 1153, endPoint y: 471, distance: 506.6
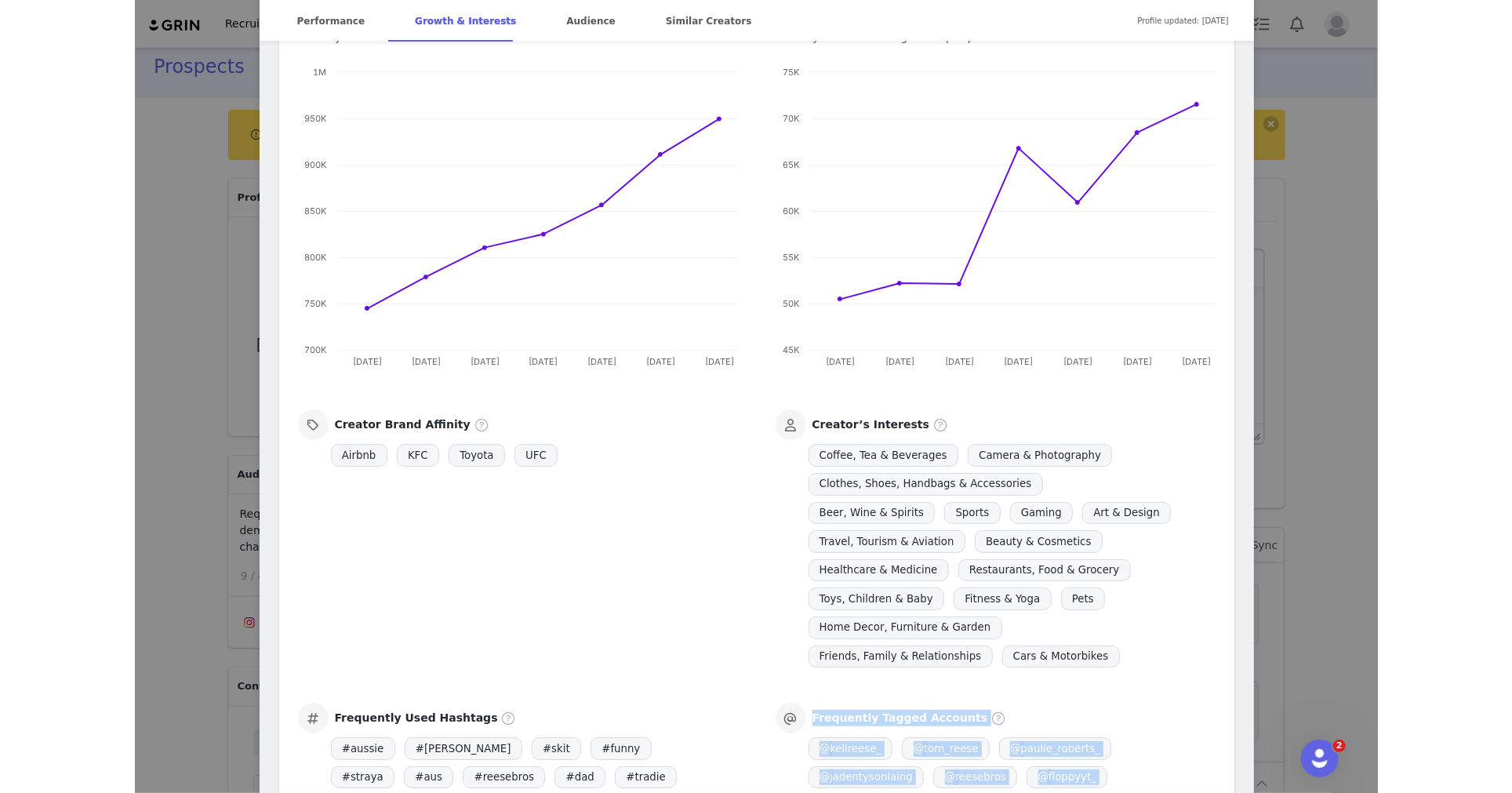
scroll to position [1425, 0]
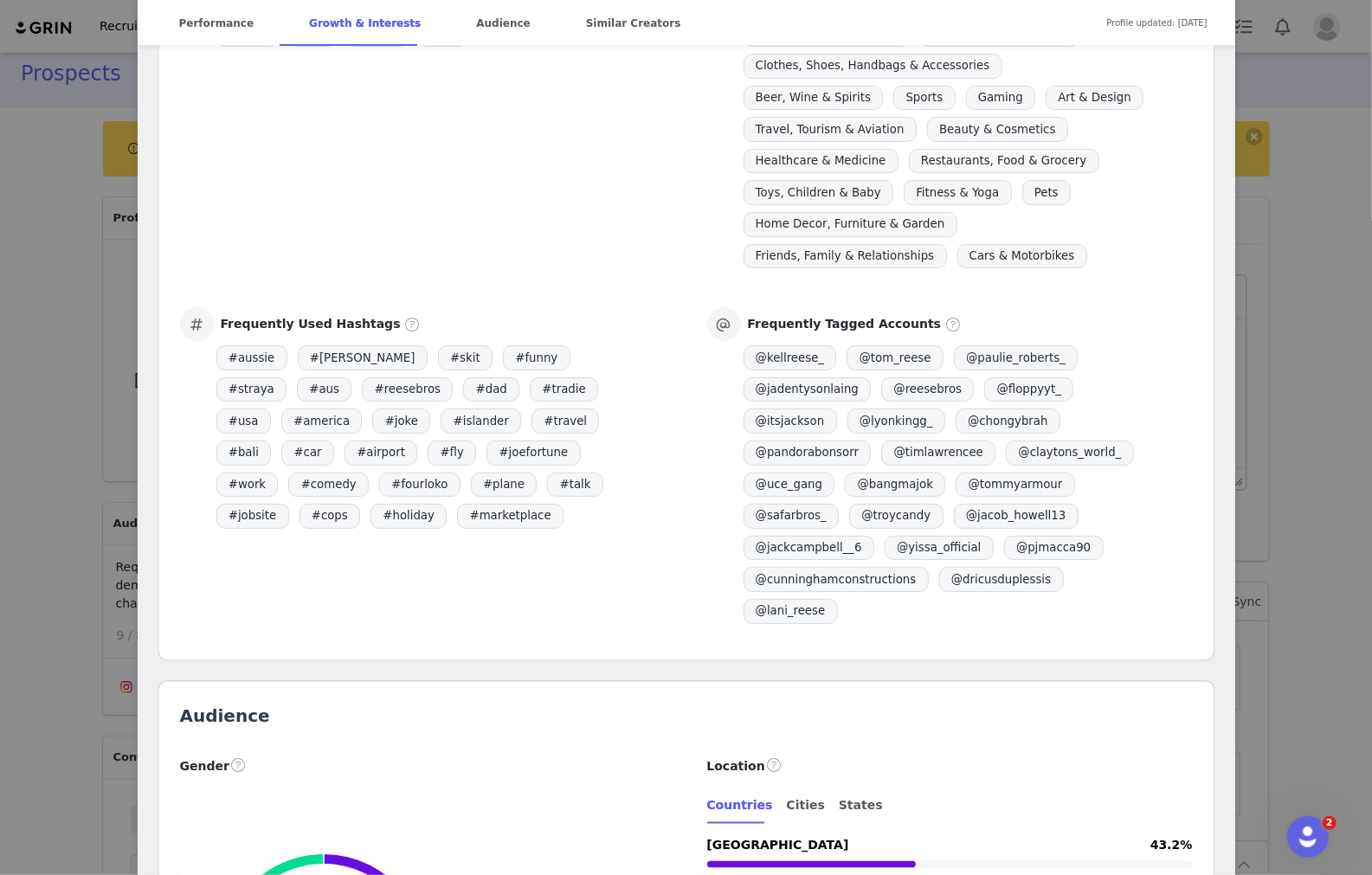
click at [679, 379] on div "Frequently Used Hashtags # aussie # bogan # skit # funny # straya # aus # reese…" at bounding box center [422, 420] width 527 height 226
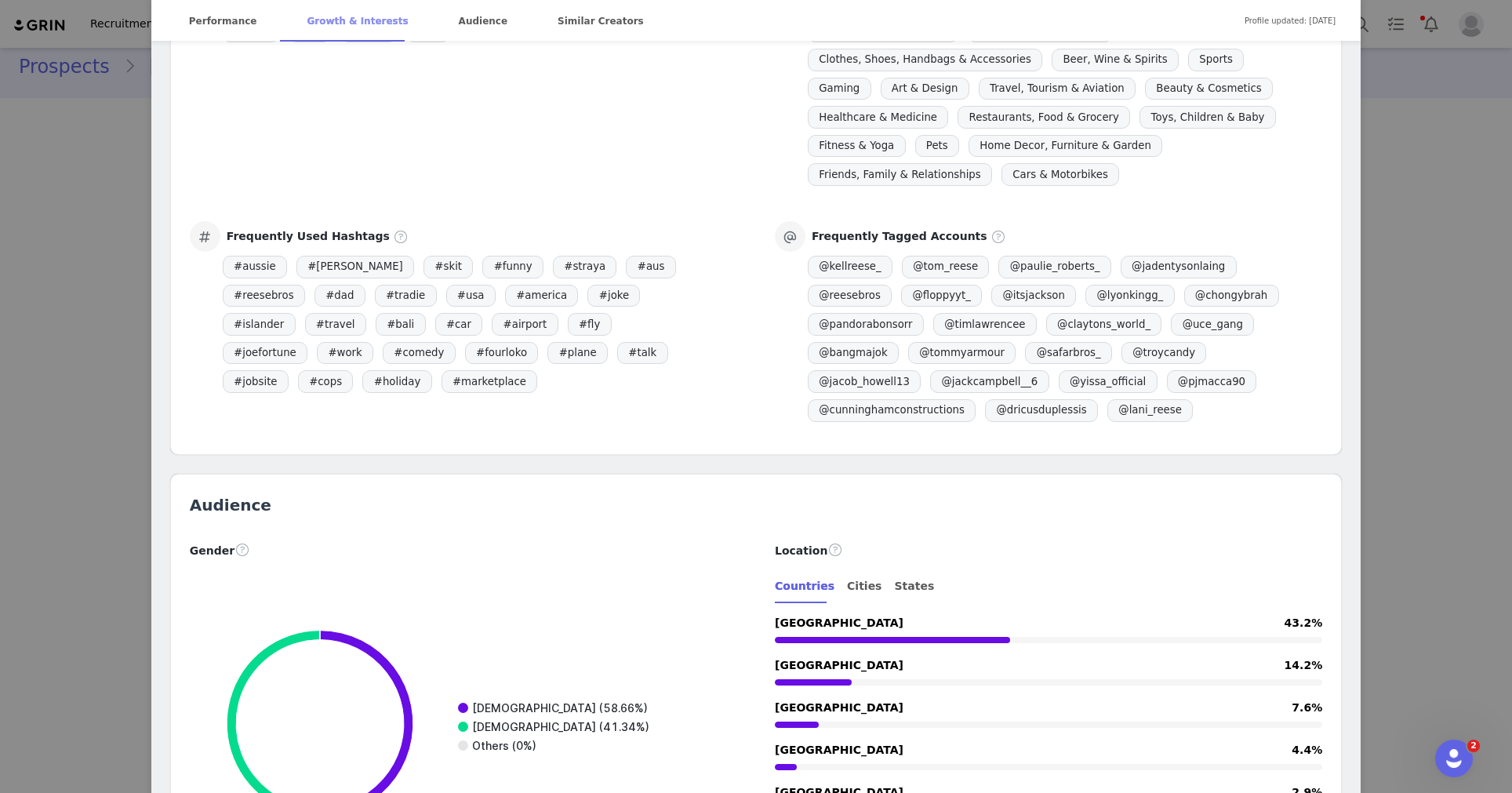
scroll to position [1479, 0]
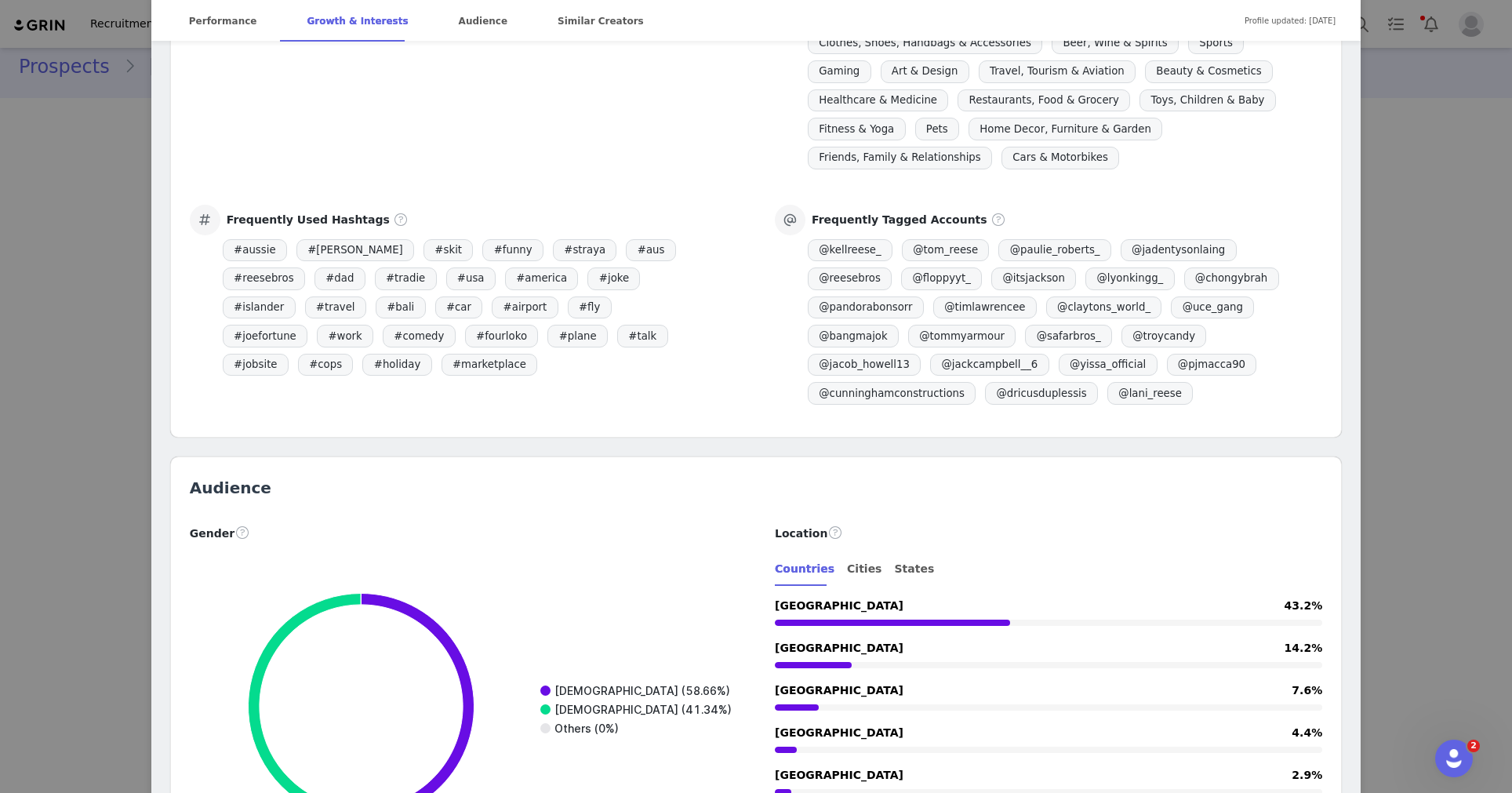
click at [838, 284] on div "Tom & Kell @reesebros HUNGRY CÜŃTS MERCH 👇 🍔 👕 @notbadaye Location Gold Coast, …" at bounding box center [756, 396] width 1512 height 793
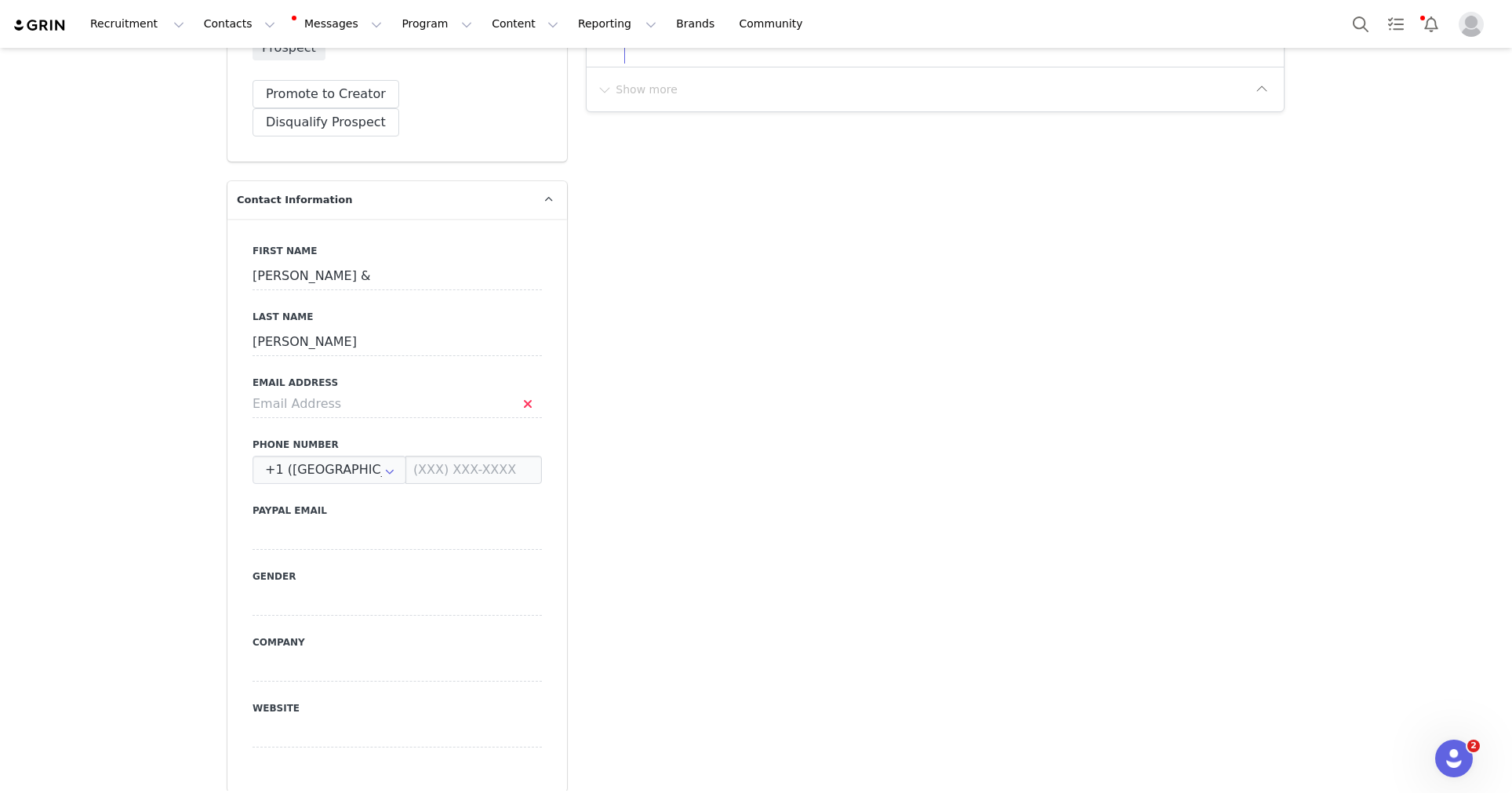
scroll to position [0, 0]
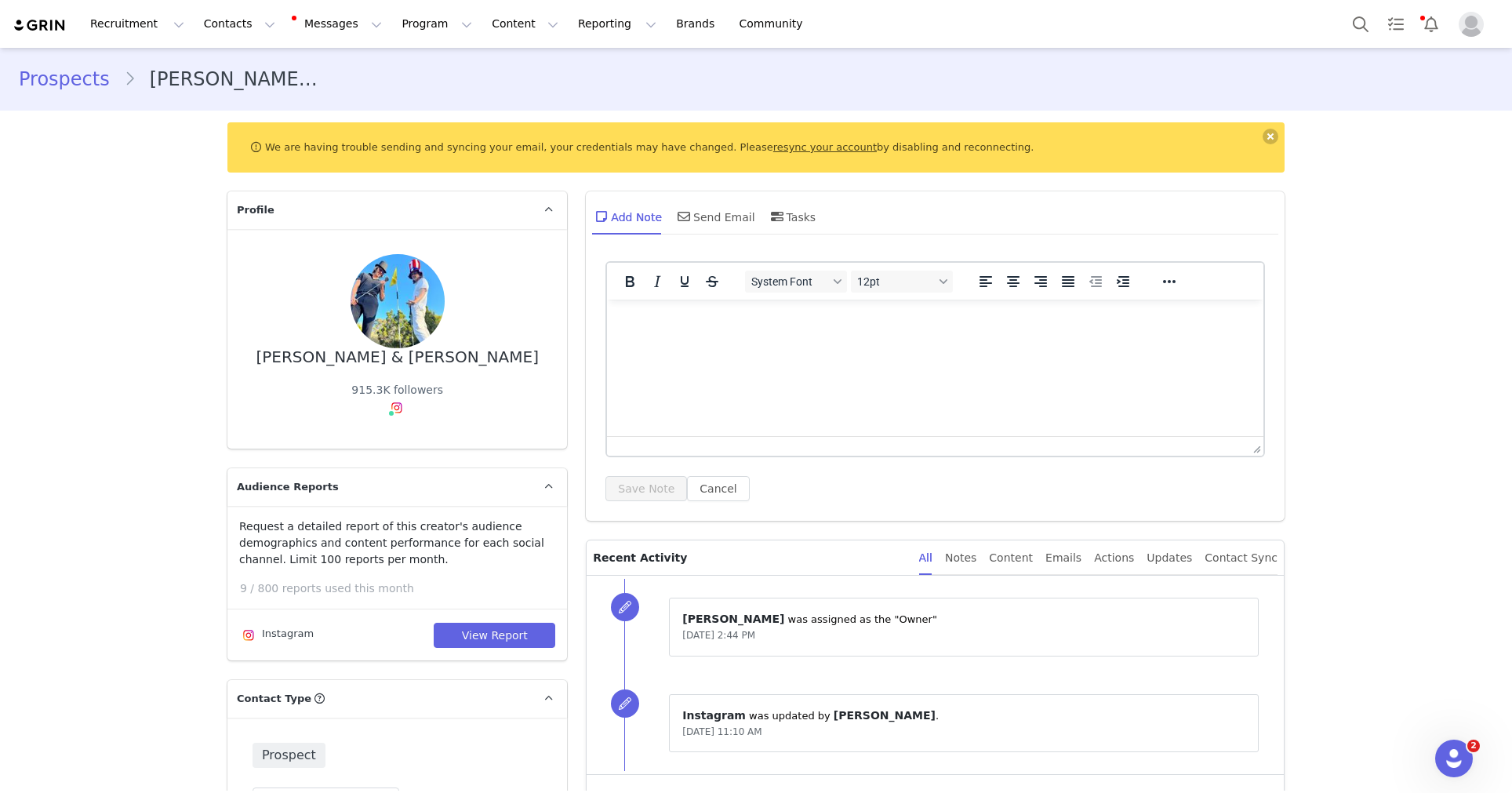
click at [398, 407] on img at bounding box center [397, 408] width 13 height 13
click at [659, 293] on div at bounding box center [671, 281] width 129 height 30
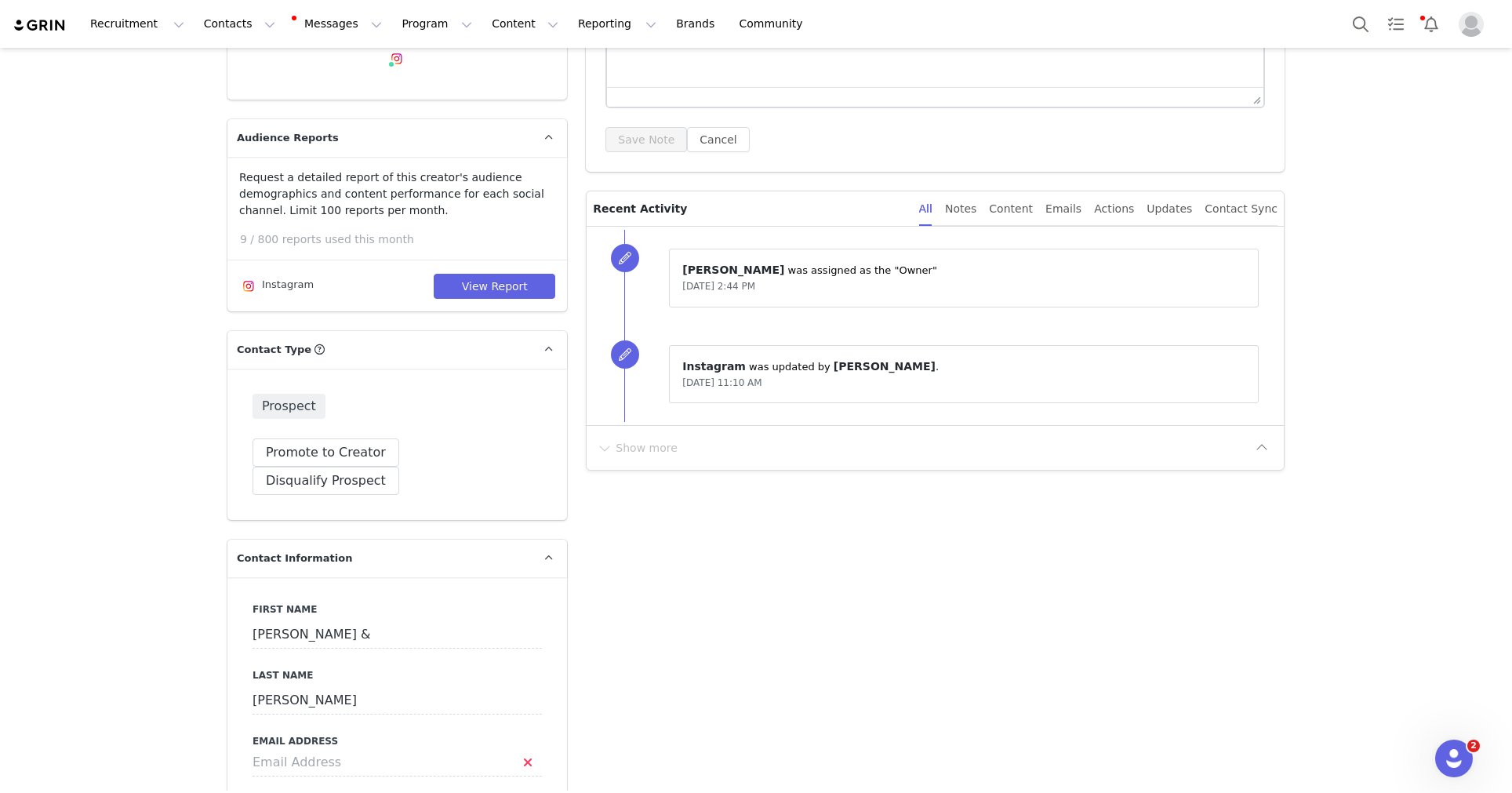
click at [531, 264] on div "Request a detailed report of this creator's audience demographics and content p…" at bounding box center [397, 234] width 340 height 130
click at [531, 279] on button "View Report" at bounding box center [494, 286] width 122 height 25
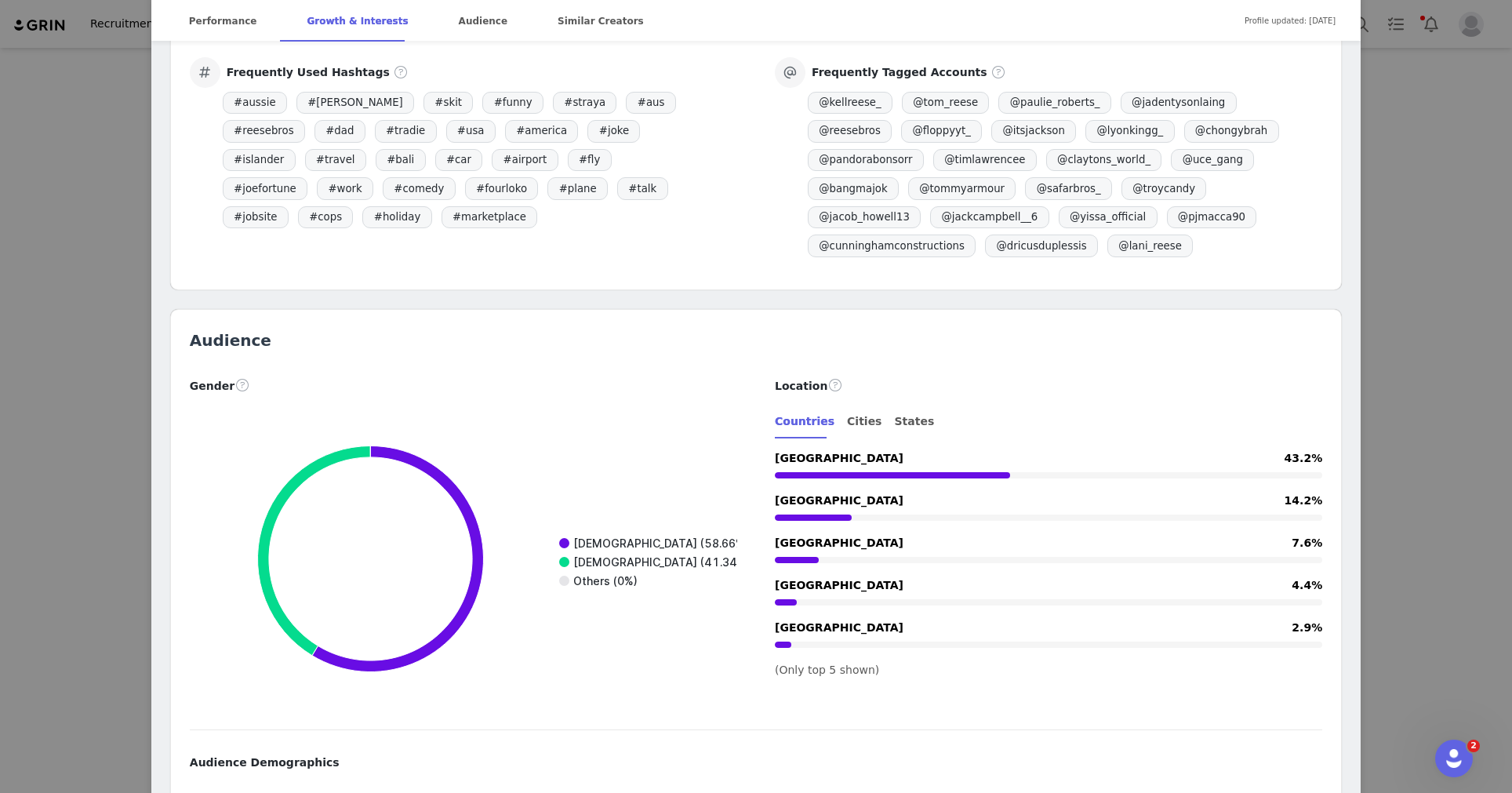
scroll to position [1306, 0]
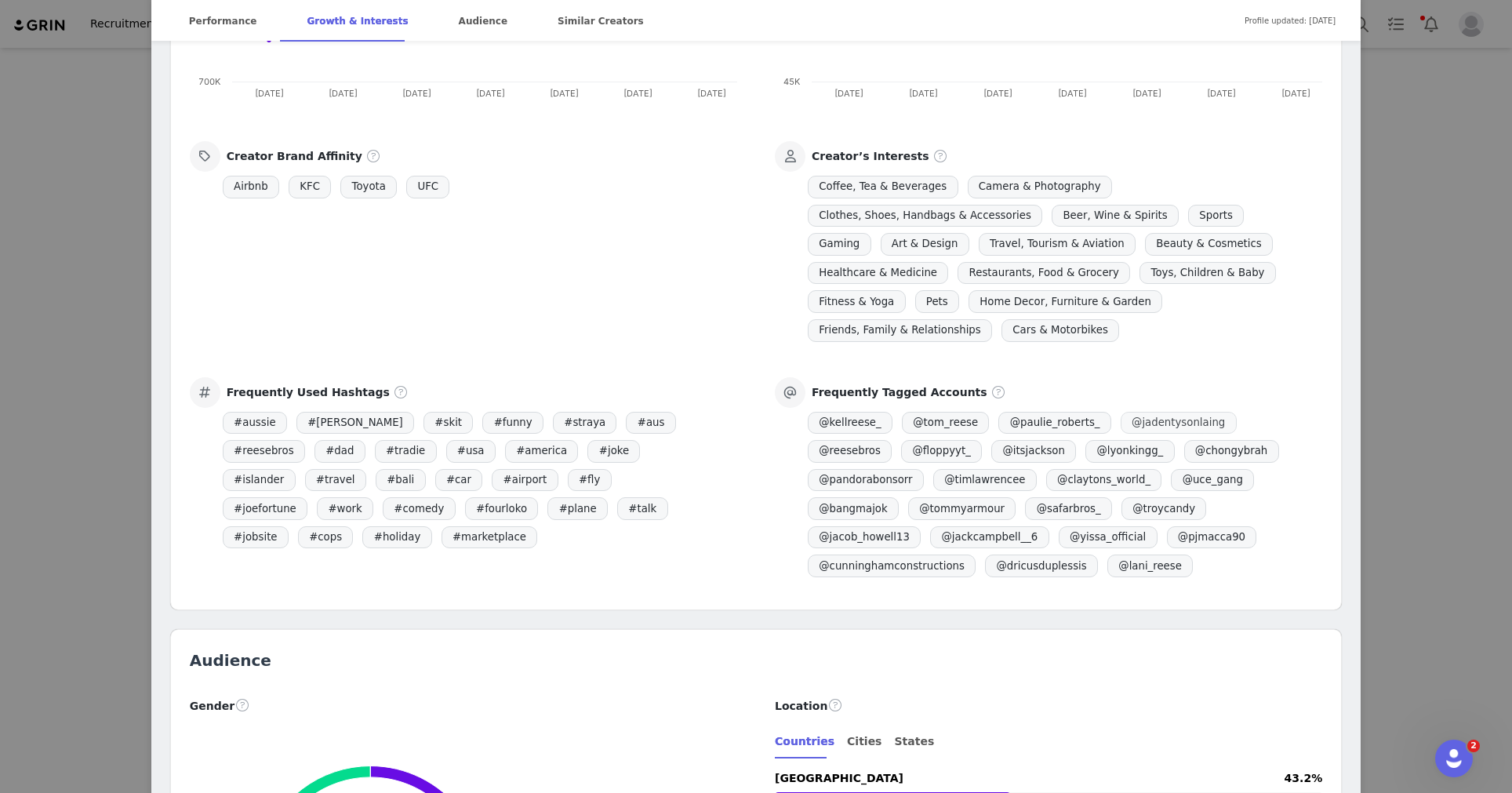
click at [838, 412] on span "@ jadentysonlaing" at bounding box center [1179, 423] width 116 height 23
click at [838, 447] on span "@ lyonkingg_" at bounding box center [1129, 451] width 88 height 23
click at [838, 452] on span "@ itsjackson" at bounding box center [1033, 451] width 84 height 23
click at [838, 450] on span "@ itsjackson" at bounding box center [1033, 451] width 84 height 23
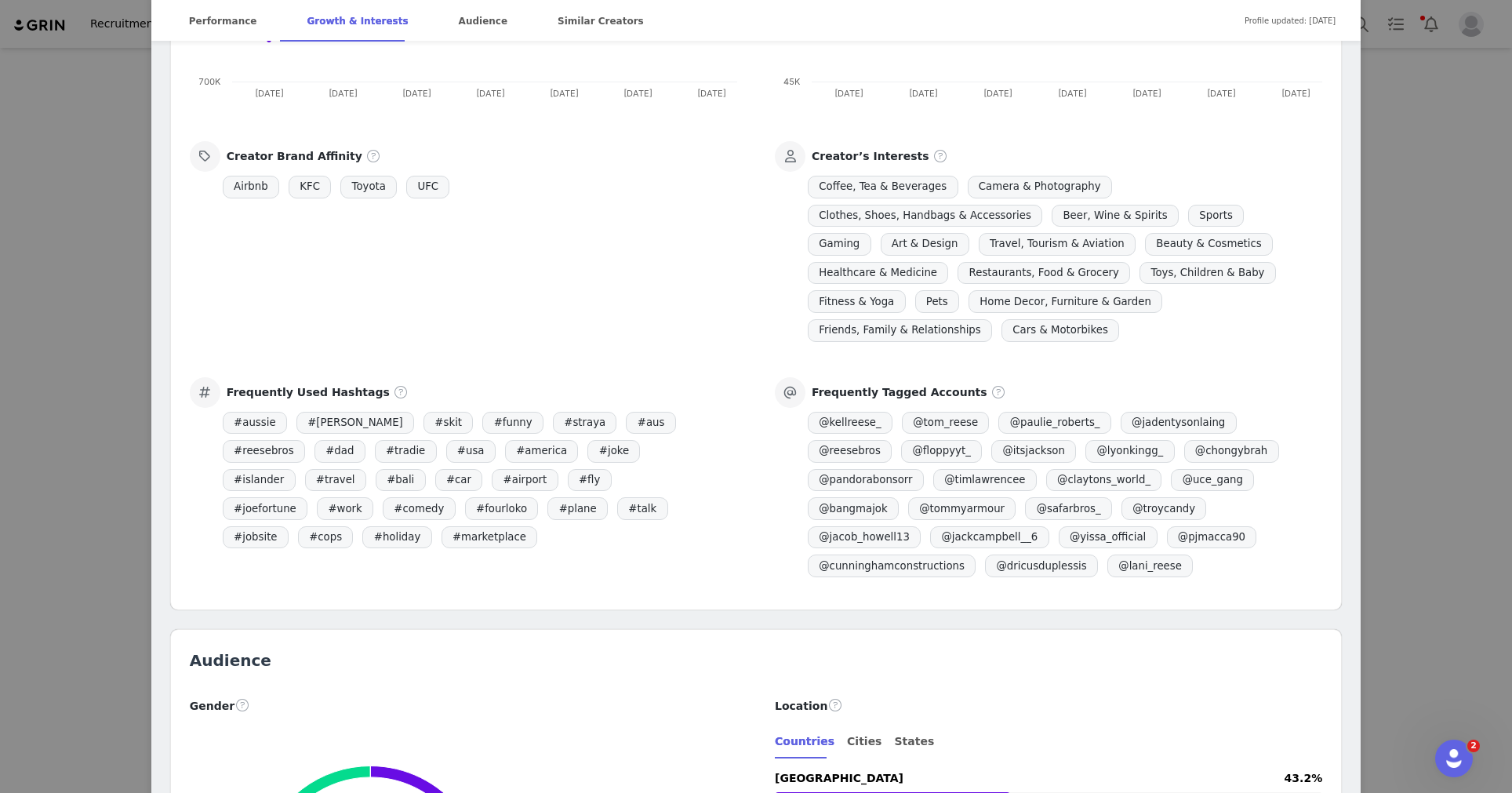
click at [838, 461] on div "@ kellreese_ @ tom_reese @ paulie_roberts_ @ jadentysonlaing @ reesebros @ flop…" at bounding box center [1048, 495] width 484 height 173
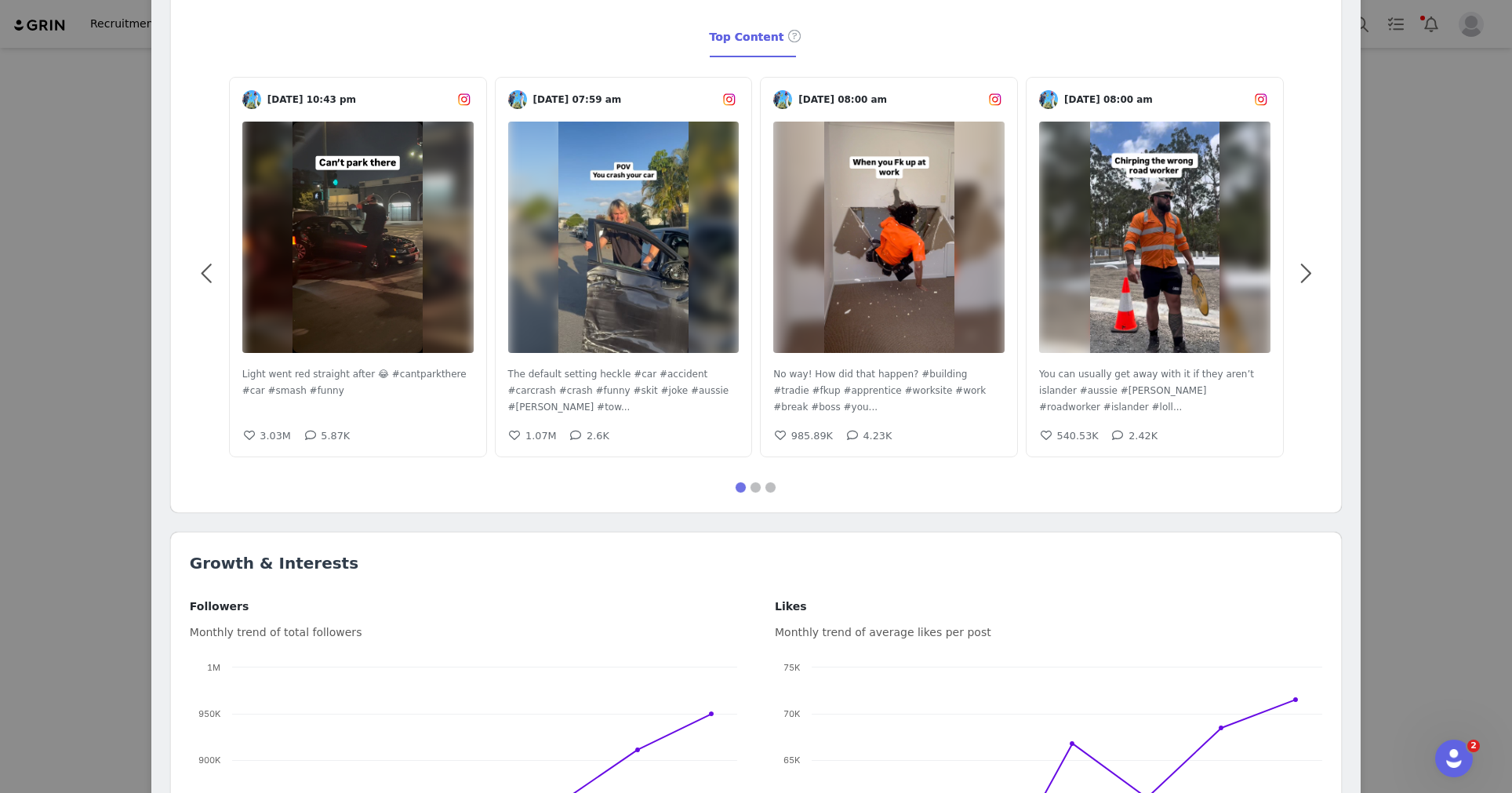
scroll to position [0, 0]
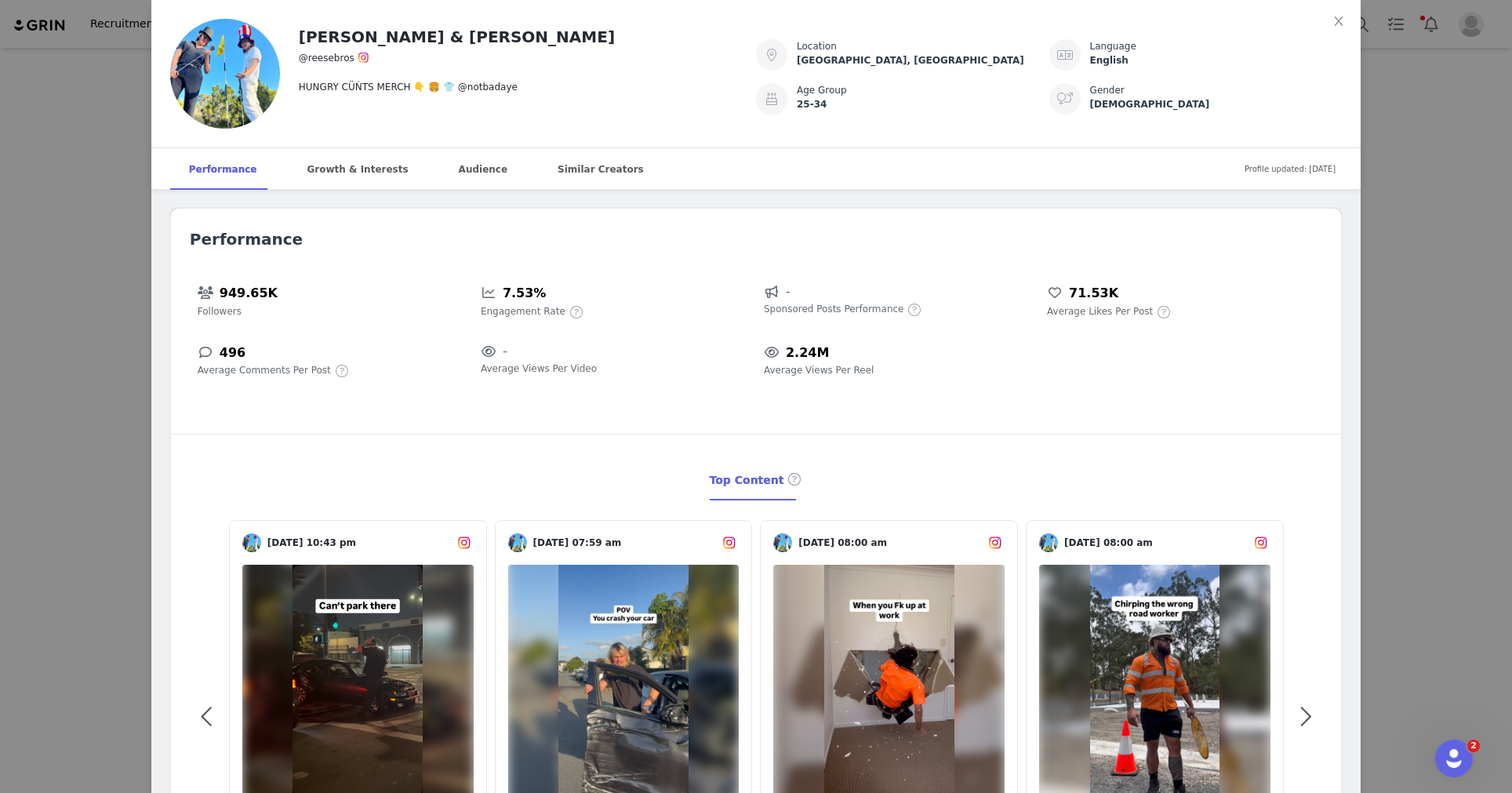
click at [204, 363] on span "Average Comments Per Post" at bounding box center [264, 370] width 134 height 14
click at [95, 402] on div "Tom & Kell @reesebros HUNGRY CÜŃTS MERCH 👇 🍔 👕 @notbadaye Location Gold Coast, …" at bounding box center [756, 396] width 1512 height 793
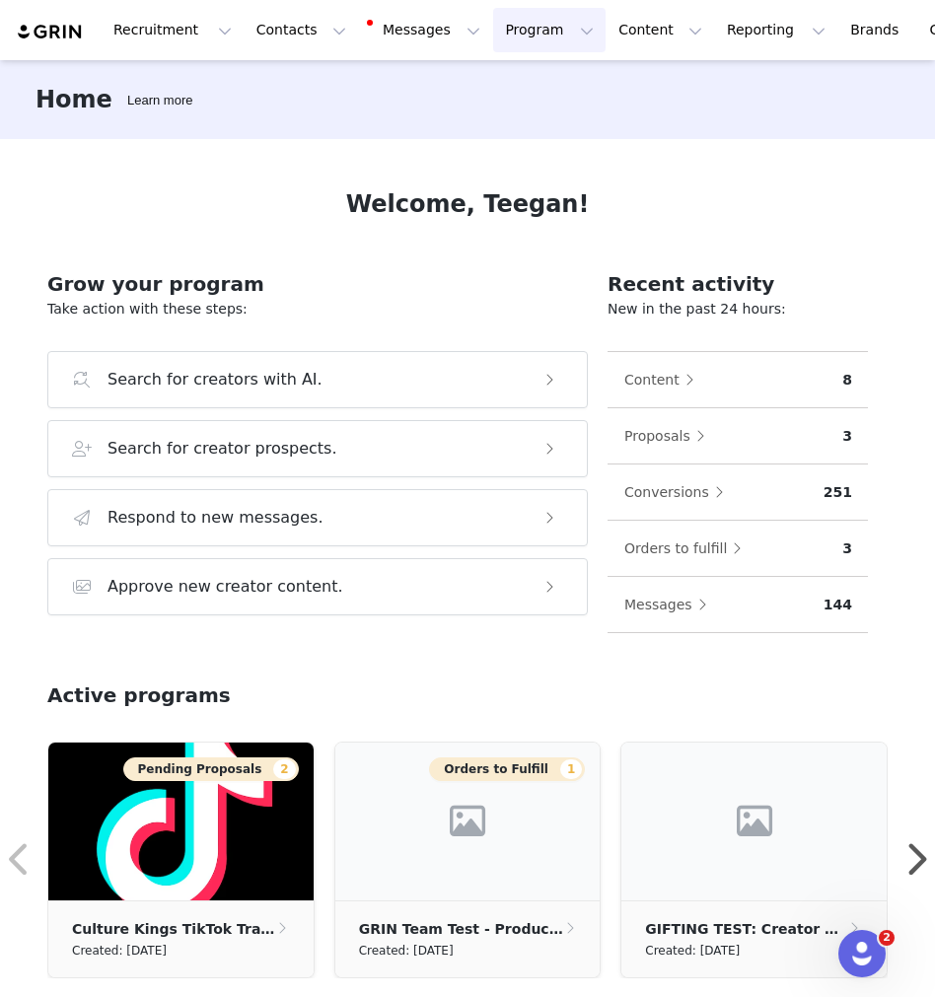
click at [513, 42] on button "Program Program" at bounding box center [549, 30] width 112 height 44
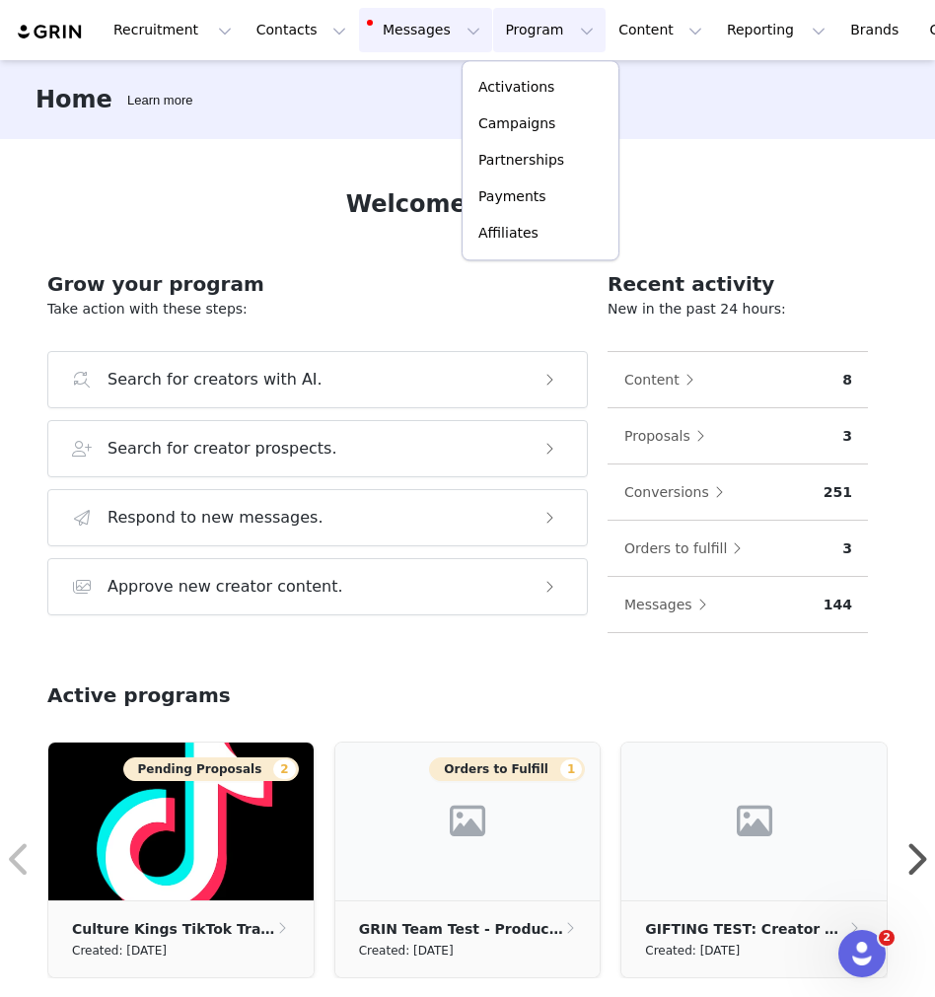
click at [415, 32] on button "Messages Messages" at bounding box center [425, 30] width 133 height 44
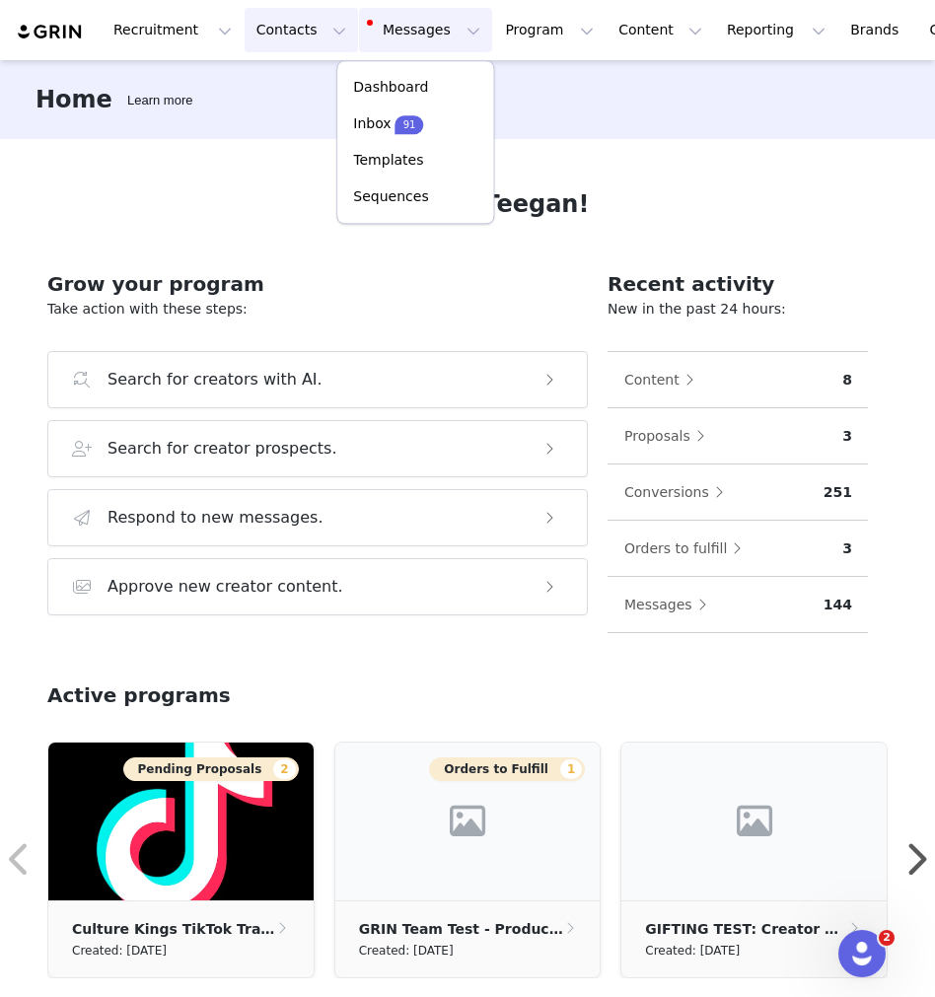
click at [319, 30] on button "Contacts Contacts" at bounding box center [300, 30] width 113 height 44
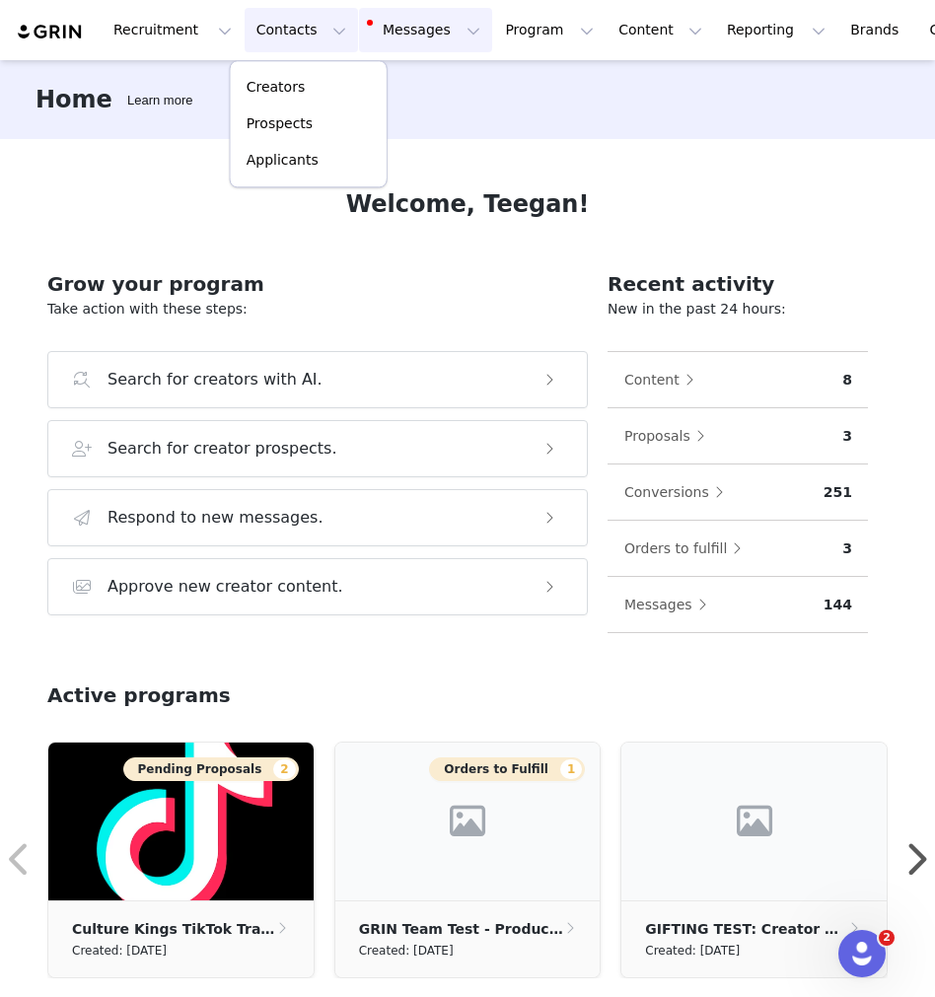
click at [367, 30] on button "Messages Messages" at bounding box center [425, 30] width 133 height 44
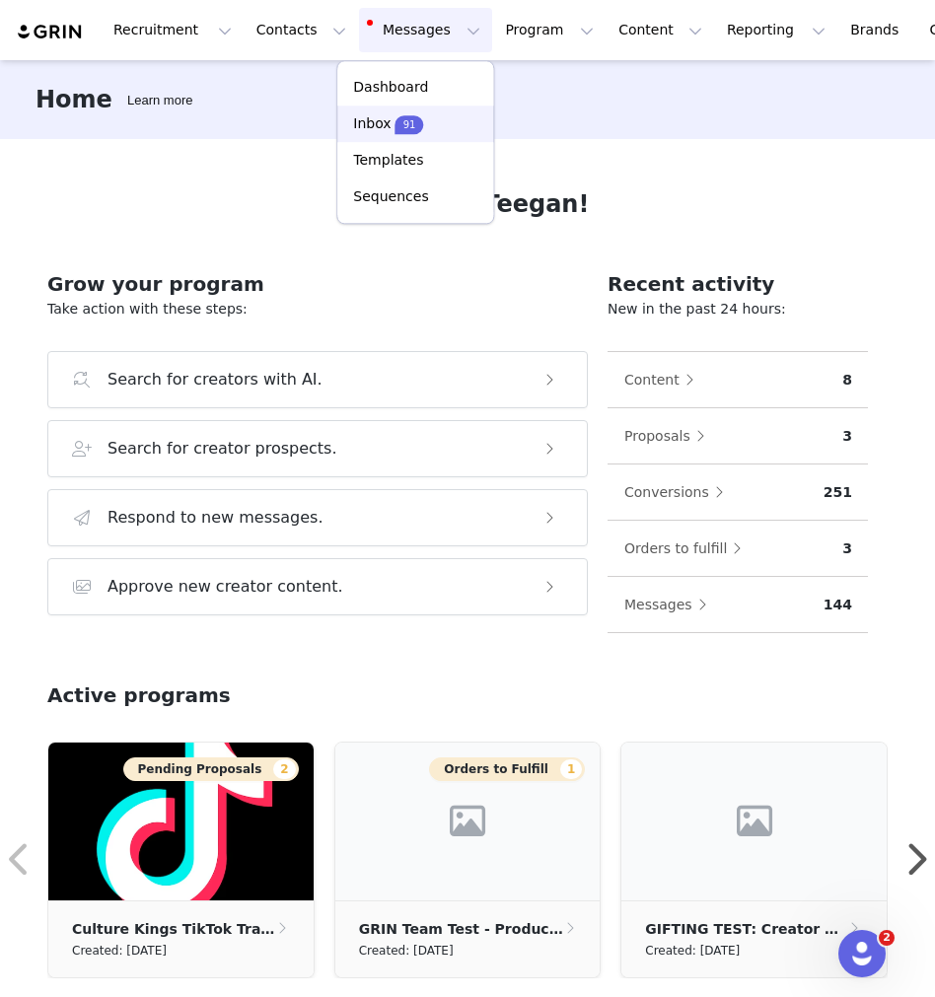
click at [403, 129] on p "91" at bounding box center [409, 124] width 13 height 15
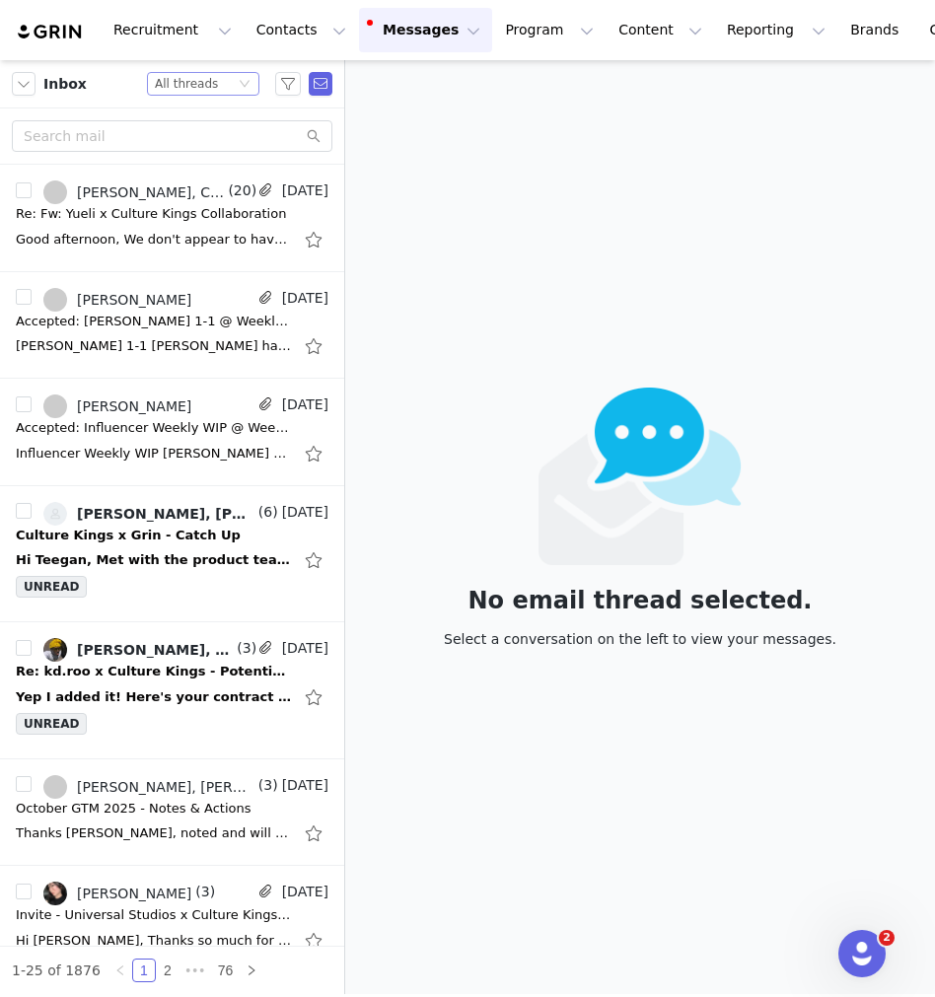
click at [182, 89] on div "All threads" at bounding box center [186, 84] width 63 height 22
click at [490, 193] on div "No email thread selected. Select a conversation on the left to view your messag…" at bounding box center [640, 527] width 590 height 934
